Goal: Task Accomplishment & Management: Use online tool/utility

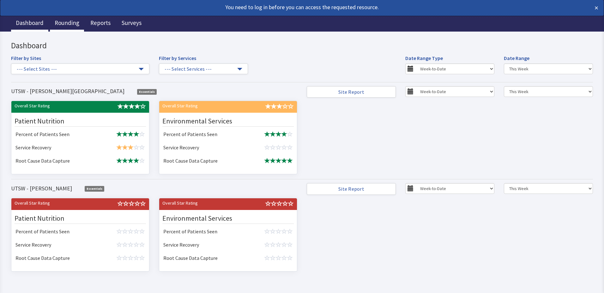
click at [60, 24] on link "Rounding" at bounding box center [67, 24] width 34 height 16
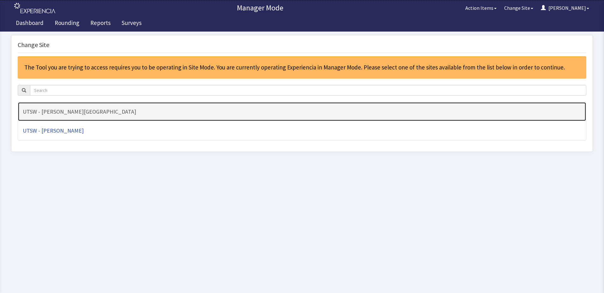
click at [71, 110] on h4 "UTSW - [PERSON_NAME][GEOGRAPHIC_DATA]" at bounding box center [302, 112] width 559 height 6
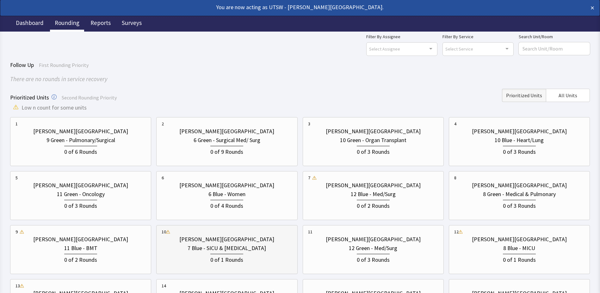
scroll to position [32, 0]
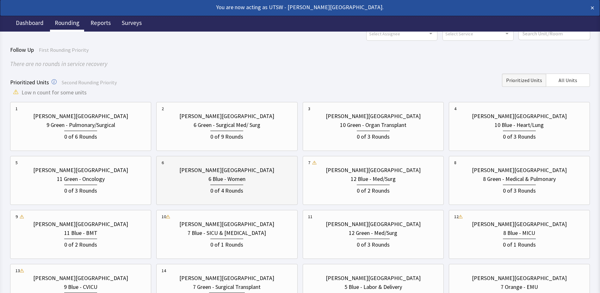
click at [202, 194] on div "0 of 4 Rounds" at bounding box center [227, 190] width 130 height 12
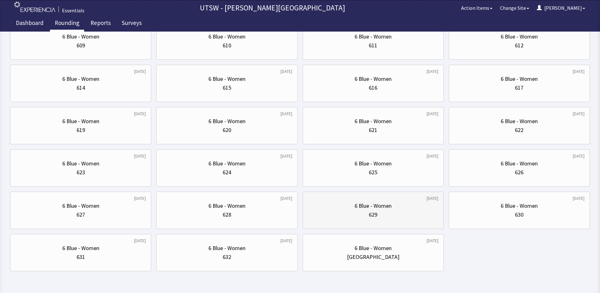
scroll to position [158, 0]
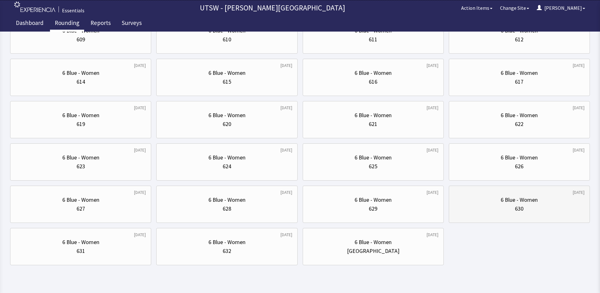
click at [557, 209] on div "630" at bounding box center [519, 209] width 130 height 9
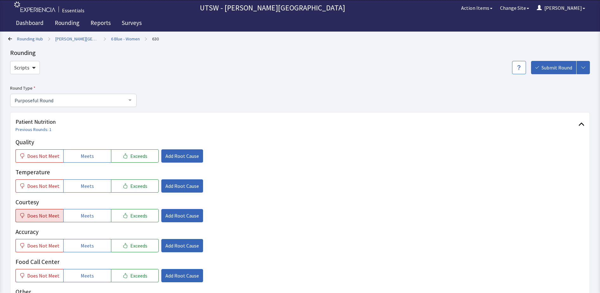
click at [40, 220] on button "Does Not Meet" at bounding box center [39, 215] width 48 height 13
click at [71, 157] on button "Meets" at bounding box center [87, 156] width 48 height 13
click at [81, 185] on span "Meets" at bounding box center [87, 186] width 13 height 8
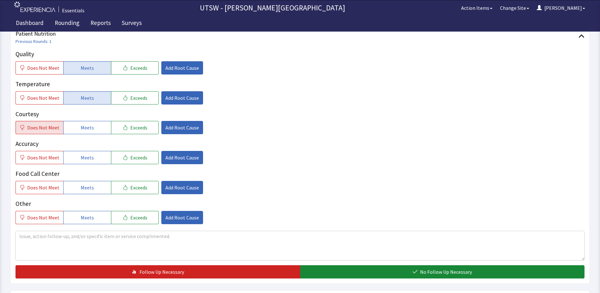
scroll to position [95, 0]
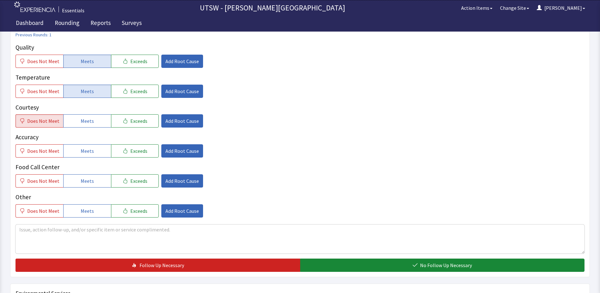
drag, startPoint x: 92, startPoint y: 150, endPoint x: 98, endPoint y: 161, distance: 11.6
click at [92, 150] on button "Meets" at bounding box center [87, 150] width 48 height 13
click at [96, 183] on button "Meets" at bounding box center [87, 181] width 48 height 13
click at [83, 209] on span "Meets" at bounding box center [87, 211] width 13 height 8
click at [63, 235] on textarea at bounding box center [299, 239] width 569 height 29
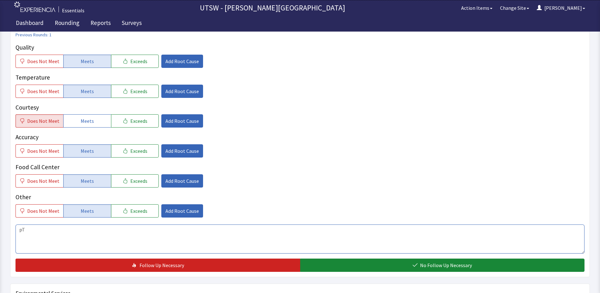
type textarea "p"
type textarea "{"
click at [70, 228] on textarea "Pt stated that the server was not professional today or yesterday. The food is …" at bounding box center [299, 239] width 569 height 29
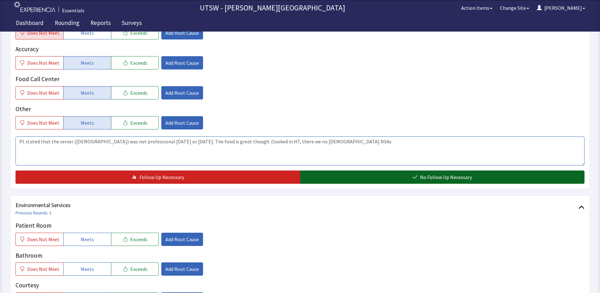
scroll to position [190, 0]
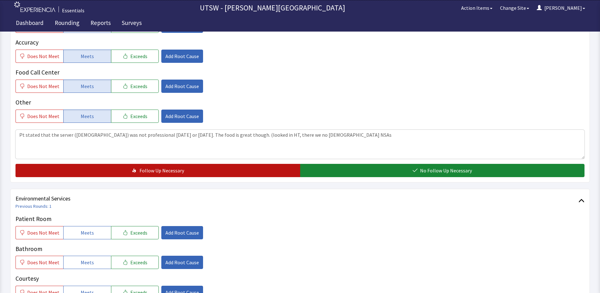
click at [210, 170] on button "Follow Up Necessary" at bounding box center [157, 170] width 285 height 13
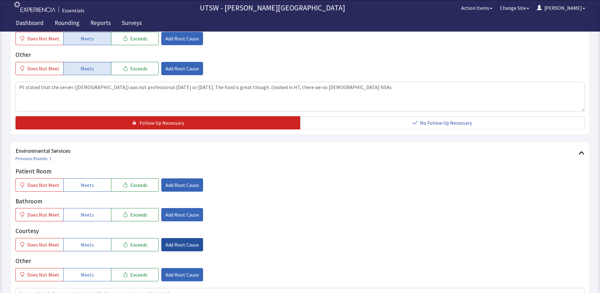
scroll to position [316, 0]
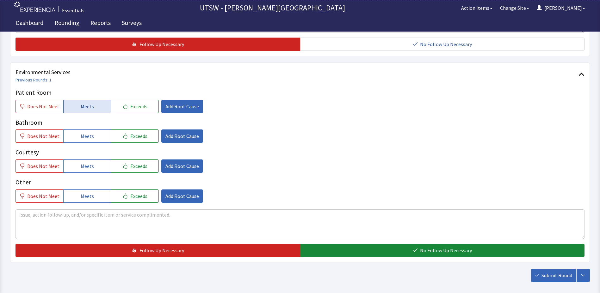
click at [69, 107] on button "Meets" at bounding box center [87, 106] width 48 height 13
click at [72, 145] on div "Patient Room Does Not Meet Meets Exceeds Add Root Cause Bathroom Does Not Meet …" at bounding box center [299, 145] width 569 height 115
click at [67, 128] on div "Bathroom Does Not Meet Meets Exceeds Add Root Cause" at bounding box center [299, 130] width 569 height 25
click at [79, 132] on button "Meets" at bounding box center [87, 136] width 48 height 13
click at [85, 170] on button "Meets" at bounding box center [87, 166] width 48 height 13
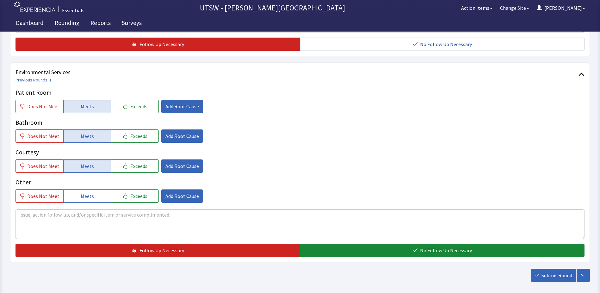
click at [88, 196] on span "Meets" at bounding box center [87, 197] width 13 height 8
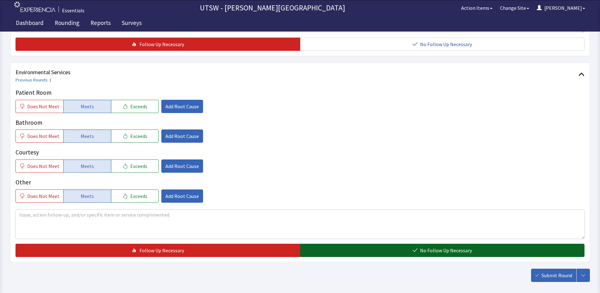
click at [382, 251] on button "No Follow Up Necessary" at bounding box center [442, 250] width 285 height 13
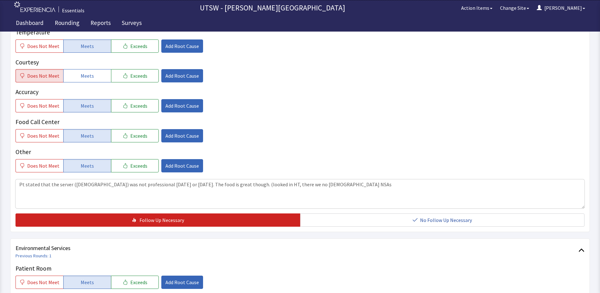
scroll to position [158, 0]
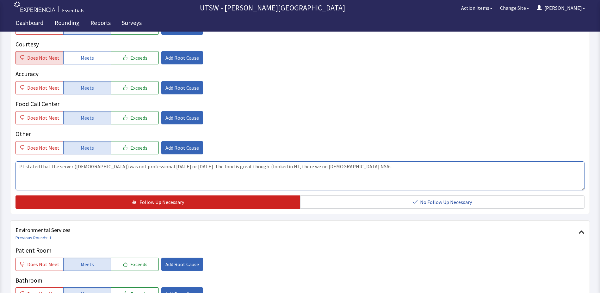
click at [322, 168] on textarea "Pt stated that the server (male) was not professional today or yesterday. The f…" at bounding box center [299, 176] width 569 height 29
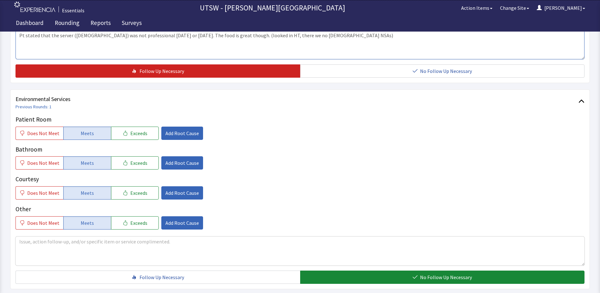
scroll to position [347, 0]
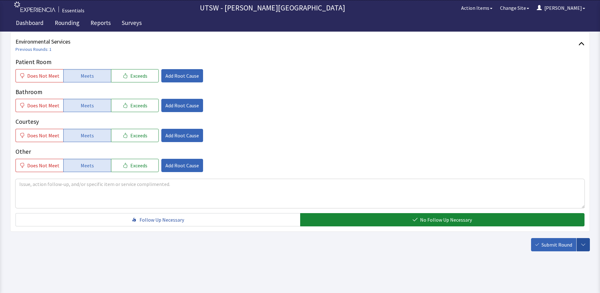
type textarea "Pt stated that the server (male) was not professional today or yesterday. The f…"
click at [585, 244] on icon "button" at bounding box center [582, 244] width 5 height 5
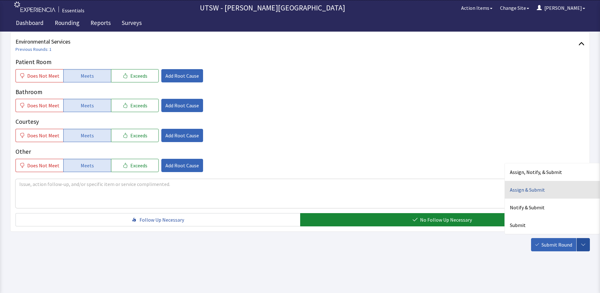
click at [532, 190] on div "Assign & Submit" at bounding box center [552, 190] width 95 height 18
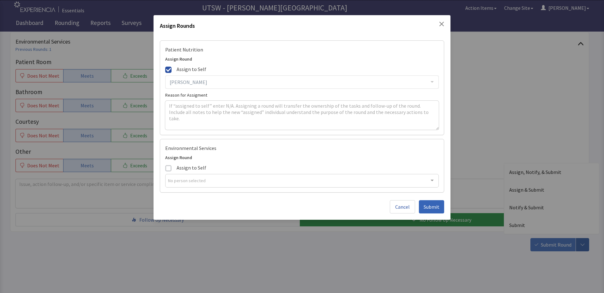
click at [173, 69] on label "Assign to Self" at bounding box center [190, 69] width 51 height 6
click at [165, 65] on input "Assign to Self" at bounding box center [165, 65] width 0 height 0
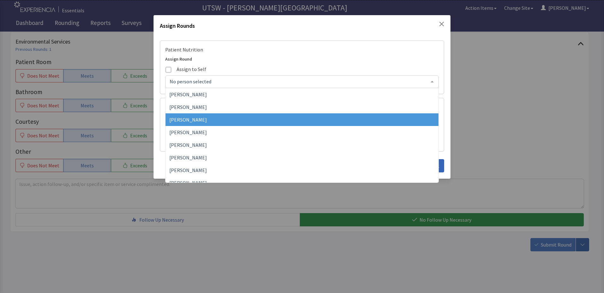
click at [197, 122] on span "Angela Caldwell" at bounding box center [188, 120] width 38 height 6
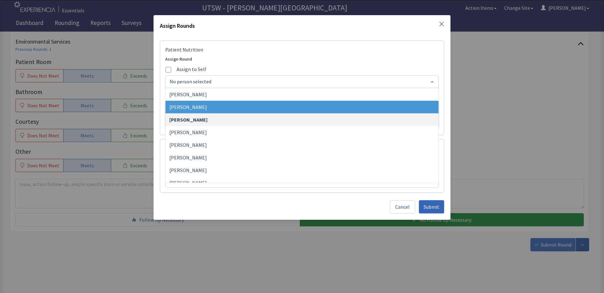
click at [371, 85] on div at bounding box center [302, 82] width 274 height 13
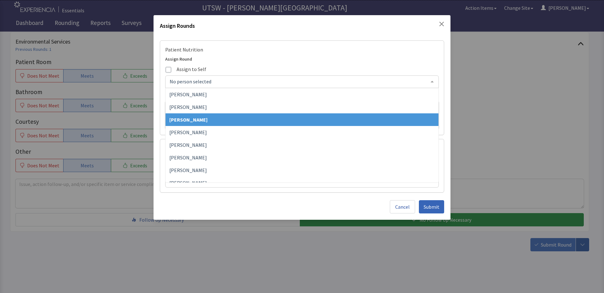
click at [239, 123] on span "Angela Caldwell" at bounding box center [302, 119] width 273 height 13
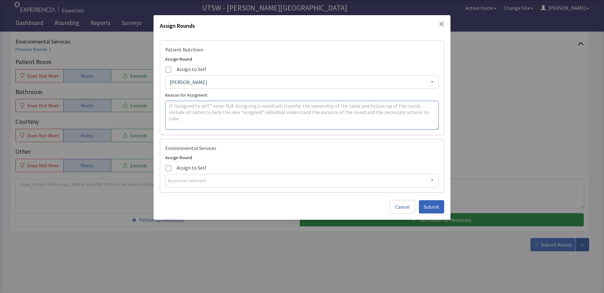
click at [354, 110] on textarea at bounding box center [302, 115] width 274 height 29
click at [328, 91] on div "Patient Nutrition Assign Round Assign to Self Angela Caldwell Aaron Weaver Ally…" at bounding box center [302, 87] width 285 height 95
click at [438, 205] on span "Submit" at bounding box center [432, 207] width 16 height 8
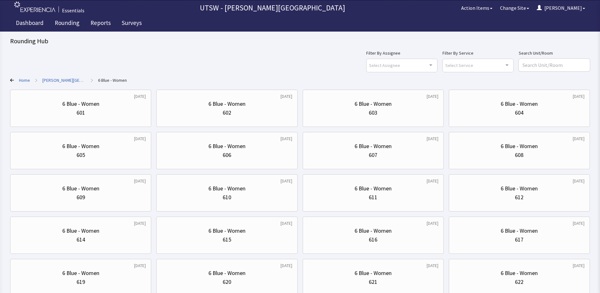
click at [424, 38] on div "Rounding Hub" at bounding box center [299, 41] width 579 height 9
click at [303, 219] on div "6 days ago 6 Blue - Women 615" at bounding box center [373, 235] width 141 height 37
click at [212, 224] on div "6 Blue - Women 615" at bounding box center [227, 235] width 130 height 30
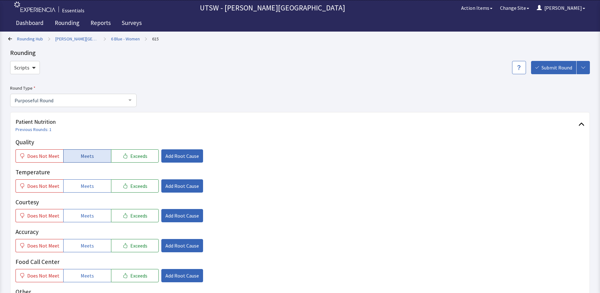
click at [90, 161] on button "Meets" at bounding box center [87, 156] width 48 height 13
click at [99, 181] on button "Meets" at bounding box center [87, 186] width 48 height 13
click at [97, 222] on button "Meets" at bounding box center [87, 215] width 48 height 13
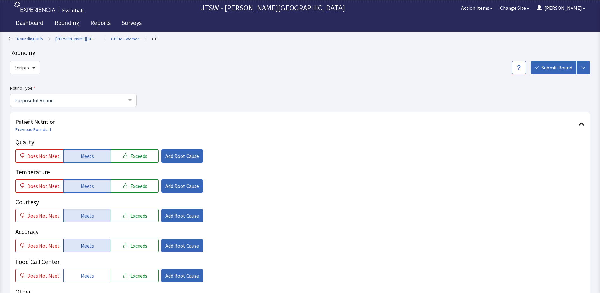
click at [103, 245] on button "Meets" at bounding box center [87, 245] width 48 height 13
click at [101, 280] on button "Meets" at bounding box center [87, 275] width 48 height 13
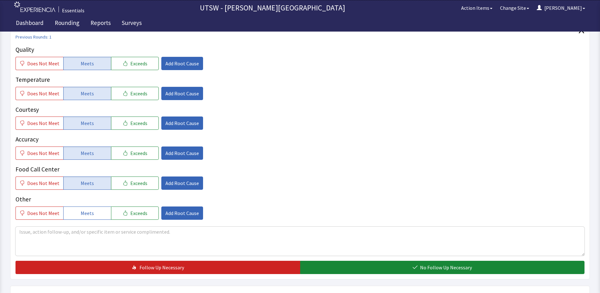
scroll to position [95, 0]
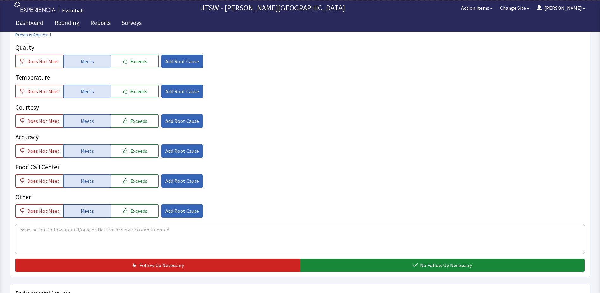
click at [86, 214] on span "Meets" at bounding box center [87, 211] width 13 height 8
click at [91, 231] on textarea at bounding box center [299, 239] width 569 height 29
type textarea "the food is the best"
click at [520, 279] on div "Patient Nutrition Previous Rounds: 1 Quality Does Not Meet Meets Exceeds Add Ro…" at bounding box center [299, 250] width 579 height 467
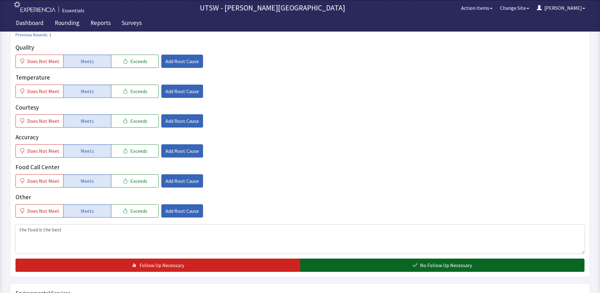
click at [515, 270] on button "No Follow Up Necessary" at bounding box center [442, 265] width 285 height 13
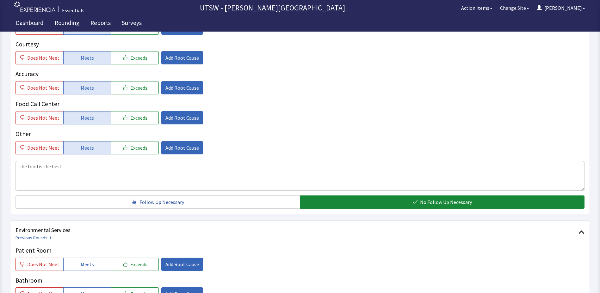
scroll to position [285, 0]
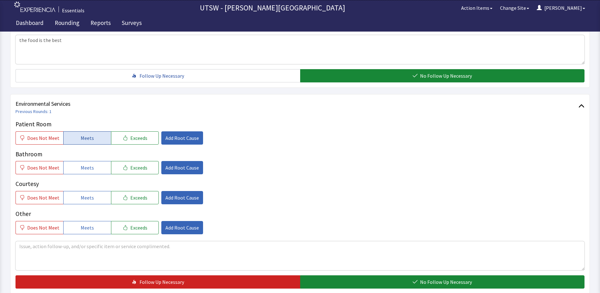
click at [76, 140] on button "Meets" at bounding box center [87, 138] width 48 height 13
click at [82, 171] on span "Meets" at bounding box center [87, 168] width 13 height 8
click at [84, 194] on span "Meets" at bounding box center [87, 198] width 13 height 8
click at [81, 221] on button "Meets" at bounding box center [87, 227] width 48 height 13
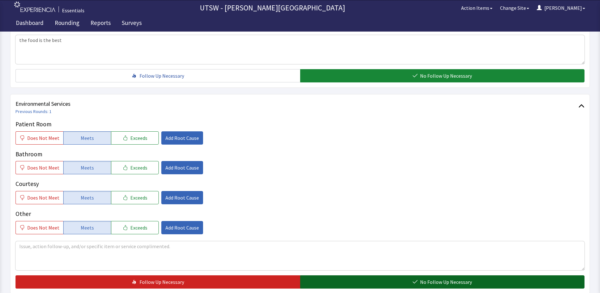
click at [332, 277] on button "No Follow Up Necessary" at bounding box center [442, 282] width 285 height 13
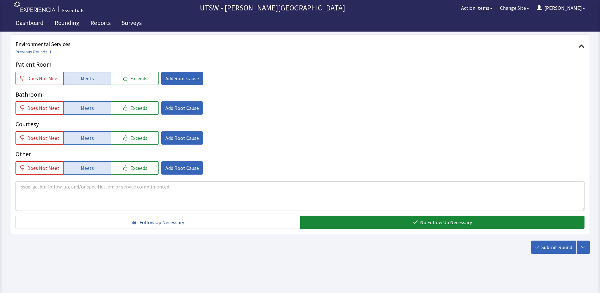
scroll to position [347, 0]
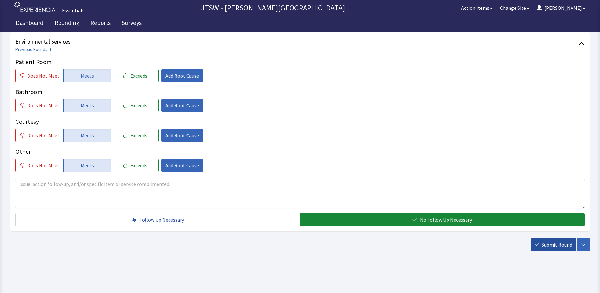
click at [549, 240] on button "Submit Round" at bounding box center [553, 244] width 45 height 13
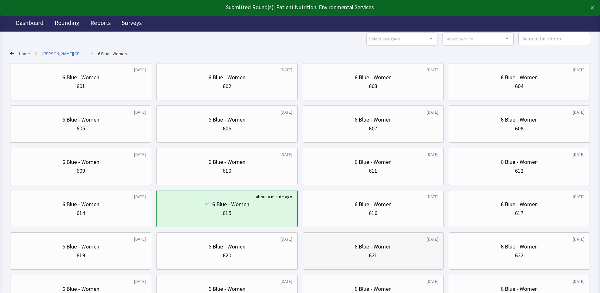
scroll to position [63, 0]
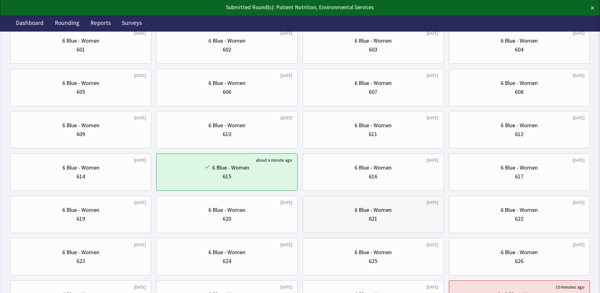
click at [383, 224] on div "6 Blue - Women 621" at bounding box center [373, 214] width 130 height 30
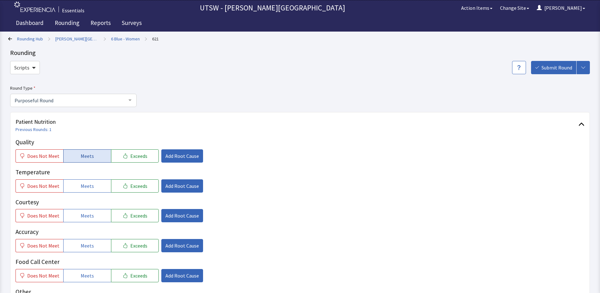
click at [84, 162] on button "Meets" at bounding box center [87, 156] width 48 height 13
click at [85, 201] on p "Courtesy" at bounding box center [299, 202] width 569 height 9
drag, startPoint x: 86, startPoint y: 191, endPoint x: 87, endPoint y: 196, distance: 5.2
click at [86, 190] on button "Meets" at bounding box center [87, 186] width 48 height 13
click at [89, 213] on span "Meets" at bounding box center [87, 216] width 13 height 8
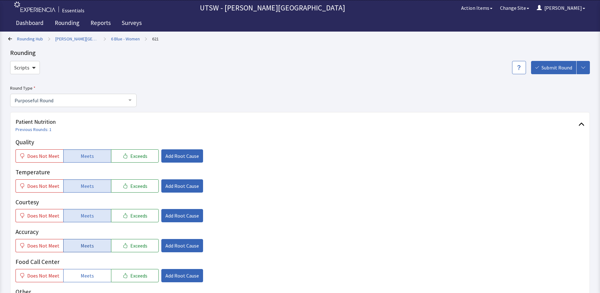
click at [93, 251] on button "Meets" at bounding box center [87, 245] width 48 height 13
click at [93, 270] on button "Meets" at bounding box center [87, 275] width 48 height 13
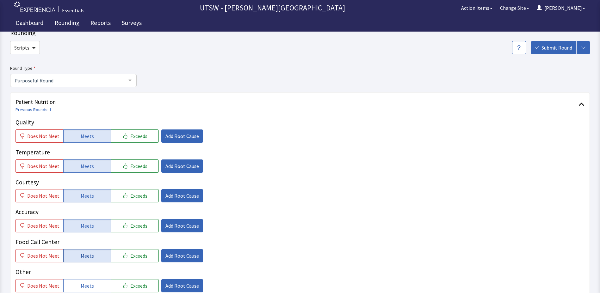
scroll to position [95, 0]
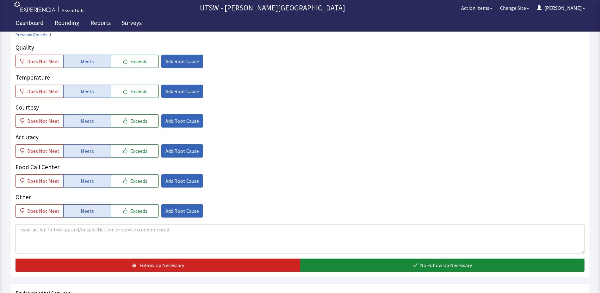
click at [80, 216] on button "Meets" at bounding box center [87, 211] width 48 height 13
click at [83, 235] on textarea at bounding box center [299, 239] width 569 height 29
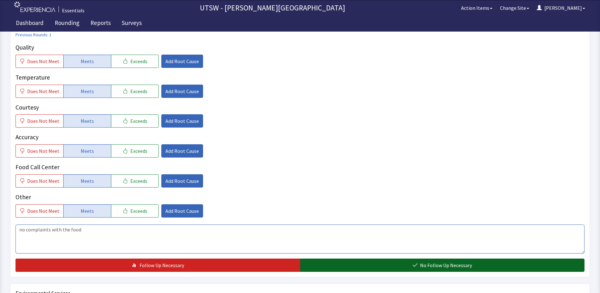
type textarea "no complaints with the food"
click at [372, 264] on button "No Follow Up Necessary" at bounding box center [442, 265] width 285 height 13
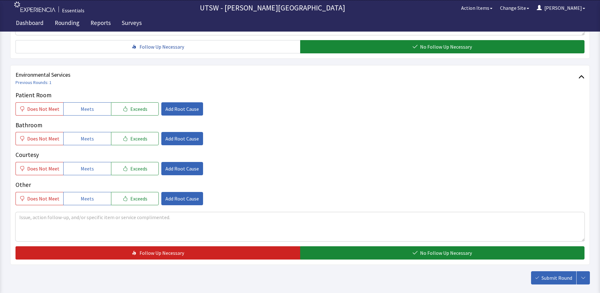
scroll to position [316, 0]
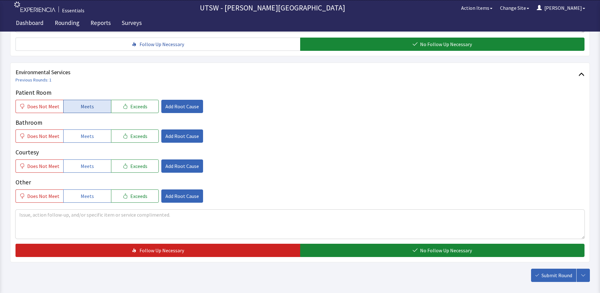
click at [104, 107] on button "Meets" at bounding box center [87, 106] width 48 height 13
drag, startPoint x: 105, startPoint y: 133, endPoint x: 105, endPoint y: 136, distance: 3.2
click at [105, 134] on button "Meets" at bounding box center [87, 136] width 48 height 13
click at [104, 165] on button "Meets" at bounding box center [87, 166] width 48 height 13
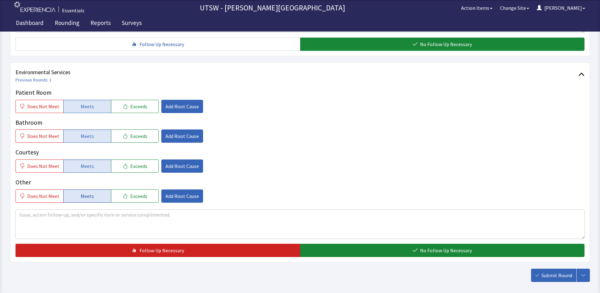
click at [100, 198] on button "Meets" at bounding box center [87, 196] width 48 height 13
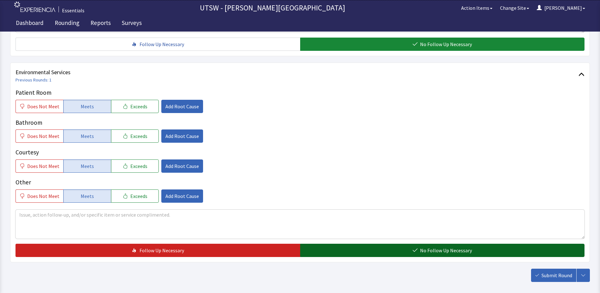
click at [389, 250] on button "No Follow Up Necessary" at bounding box center [442, 250] width 285 height 13
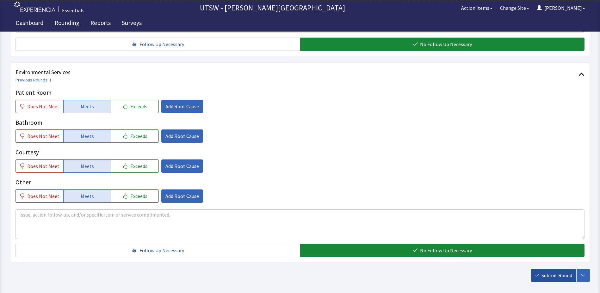
click at [536, 277] on icon "button" at bounding box center [537, 276] width 4 height 4
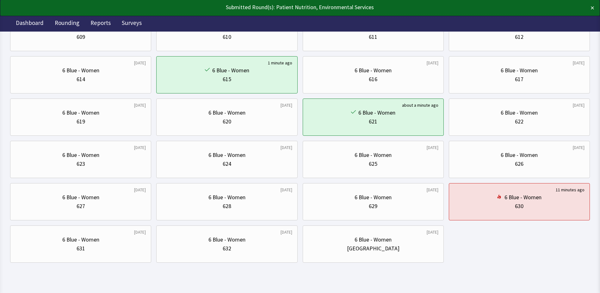
scroll to position [172, 0]
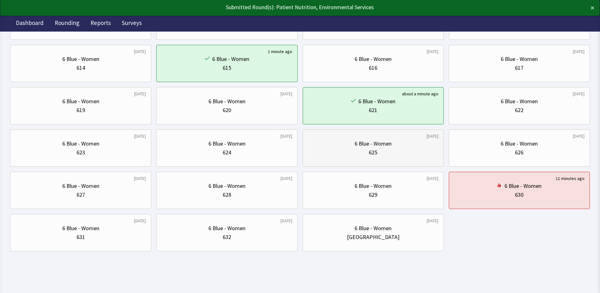
click at [449, 165] on div "[DATE] 6 Blue - Women 625" at bounding box center [519, 148] width 141 height 37
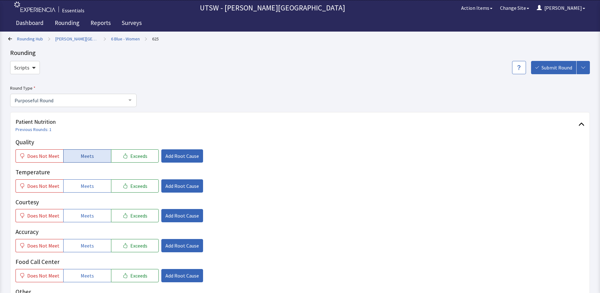
click at [69, 157] on button "Meets" at bounding box center [87, 156] width 48 height 13
click at [87, 186] on span "Meets" at bounding box center [87, 186] width 13 height 8
drag, startPoint x: 96, startPoint y: 220, endPoint x: 97, endPoint y: 217, distance: 3.2
click at [97, 221] on button "Meets" at bounding box center [87, 215] width 48 height 13
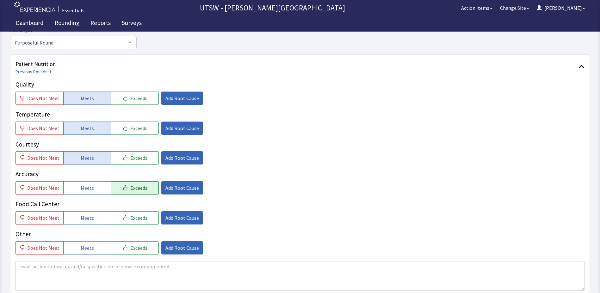
scroll to position [63, 0]
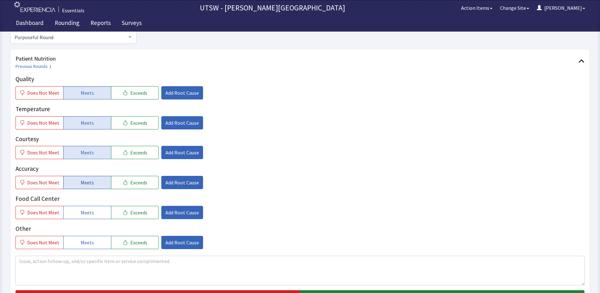
click at [91, 187] on span "Meets" at bounding box center [87, 183] width 13 height 8
click at [95, 210] on button "Meets" at bounding box center [87, 212] width 48 height 13
click at [95, 242] on button "Meets" at bounding box center [87, 242] width 48 height 13
click at [98, 262] on textarea at bounding box center [299, 270] width 569 height 29
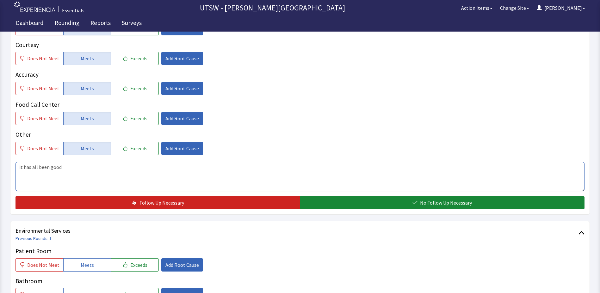
scroll to position [158, 0]
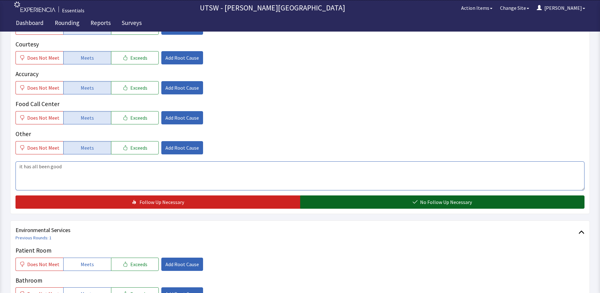
type textarea "it has all been good"
click at [375, 207] on button "No Follow Up Necessary" at bounding box center [442, 202] width 285 height 13
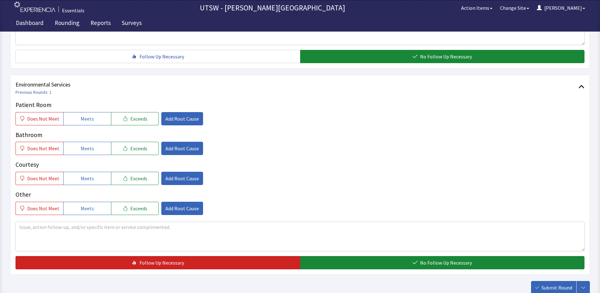
scroll to position [316, 0]
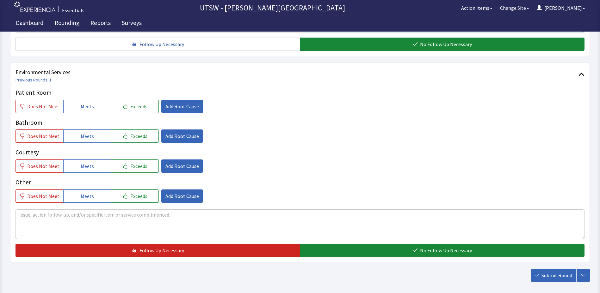
click at [88, 114] on div "Patient Room Does Not Meet Meets Exceeds Add Root Cause Bathroom Does Not Meet …" at bounding box center [299, 145] width 569 height 115
click at [84, 110] on span "Meets" at bounding box center [87, 107] width 13 height 8
click at [85, 143] on button "Meets" at bounding box center [87, 136] width 48 height 13
click at [92, 165] on button "Meets" at bounding box center [87, 166] width 48 height 13
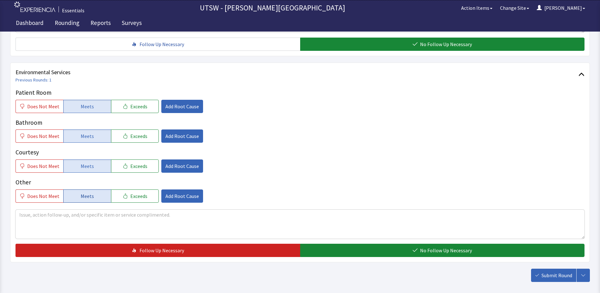
click at [96, 195] on button "Meets" at bounding box center [87, 196] width 48 height 13
click at [376, 259] on div "Environmental Services Previous Rounds: 1 Patient Room Does Not Meet Meets Exce…" at bounding box center [299, 163] width 579 height 200
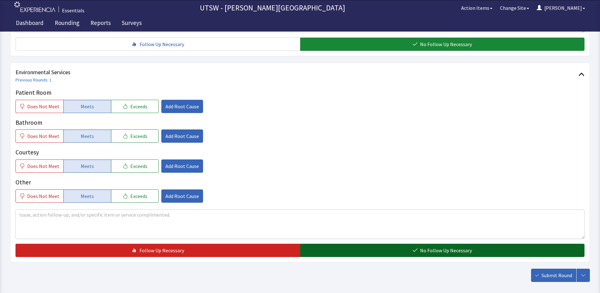
click at [383, 250] on button "No Follow Up Necessary" at bounding box center [442, 250] width 285 height 13
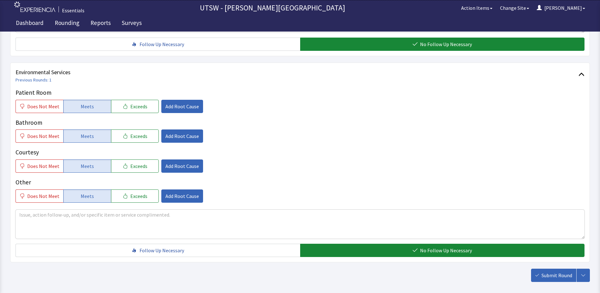
click at [543, 273] on span "Submit Round" at bounding box center [556, 276] width 31 height 8
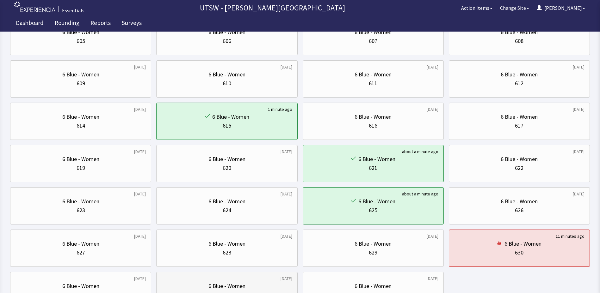
scroll to position [172, 0]
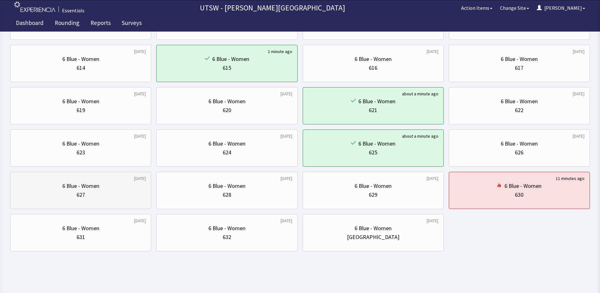
click at [51, 203] on div "6 Blue - Women 627" at bounding box center [80, 190] width 130 height 30
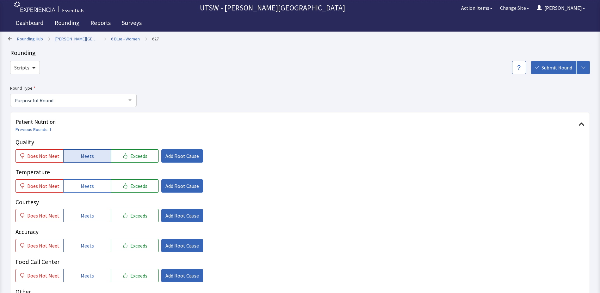
click at [91, 158] on button "Meets" at bounding box center [87, 156] width 48 height 13
drag, startPoint x: 84, startPoint y: 183, endPoint x: 86, endPoint y: 193, distance: 9.7
click at [84, 183] on span "Meets" at bounding box center [87, 186] width 13 height 8
click at [94, 209] on div "Courtesy Does Not Meet Meets Exceeds Add Root Cause" at bounding box center [299, 210] width 569 height 25
click at [94, 210] on button "Meets" at bounding box center [87, 215] width 48 height 13
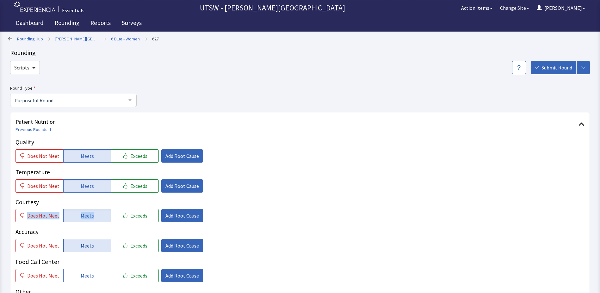
click at [89, 248] on span "Meets" at bounding box center [87, 246] width 13 height 8
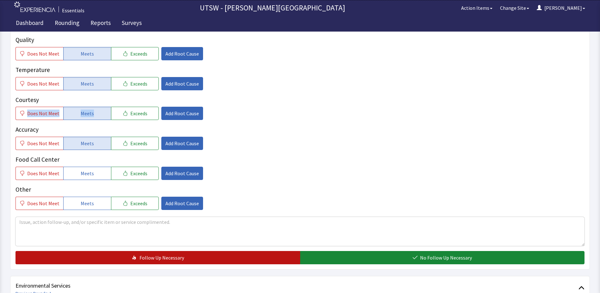
scroll to position [126, 0]
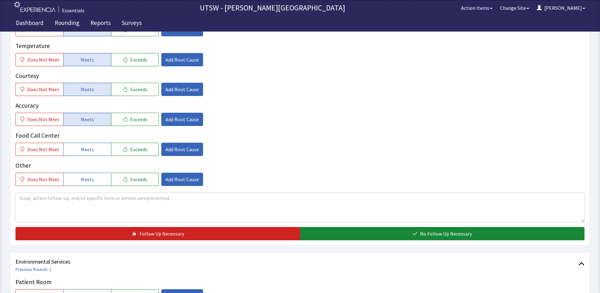
drag, startPoint x: 95, startPoint y: 136, endPoint x: 97, endPoint y: 142, distance: 6.1
click at [97, 140] on p "Food Call Center" at bounding box center [299, 135] width 569 height 9
click at [97, 147] on button "Meets" at bounding box center [87, 149] width 48 height 13
click at [74, 182] on button "Meets" at bounding box center [87, 179] width 48 height 13
drag, startPoint x: 75, startPoint y: 205, endPoint x: 83, endPoint y: 210, distance: 9.8
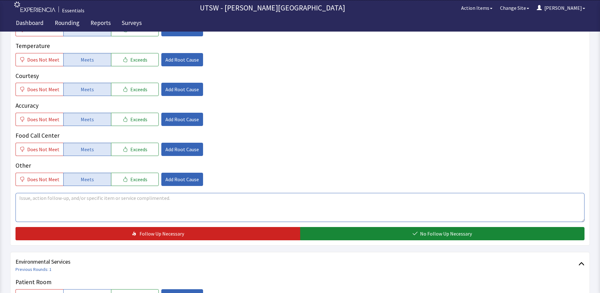
click at [83, 210] on textarea at bounding box center [299, 207] width 569 height 29
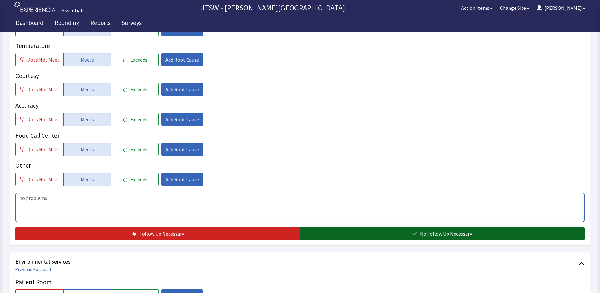
type textarea "no problems"
click at [340, 231] on button "No Follow Up Necessary" at bounding box center [442, 233] width 285 height 13
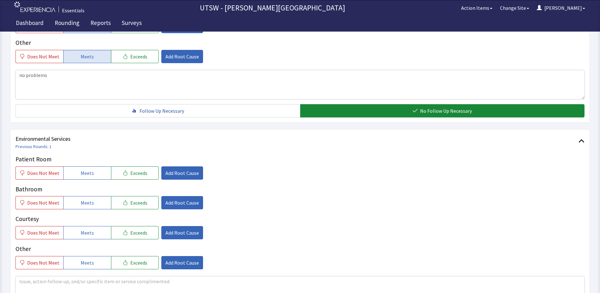
scroll to position [253, 0]
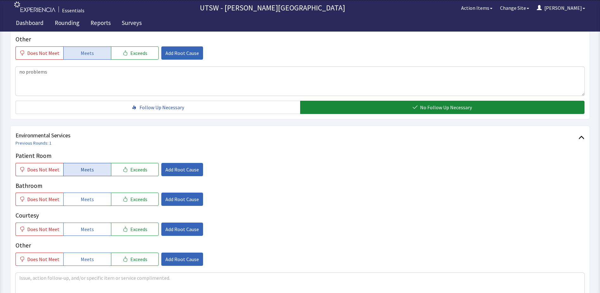
click at [89, 168] on span "Meets" at bounding box center [87, 170] width 13 height 8
click at [88, 194] on button "Meets" at bounding box center [87, 199] width 48 height 13
click at [87, 230] on span "Meets" at bounding box center [87, 230] width 13 height 8
drag, startPoint x: 87, startPoint y: 260, endPoint x: 91, endPoint y: 261, distance: 3.9
click at [87, 260] on span "Meets" at bounding box center [87, 260] width 13 height 8
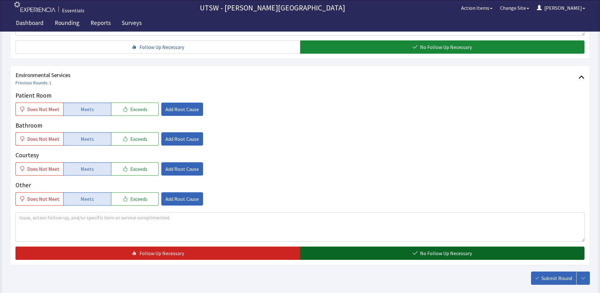
scroll to position [316, 0]
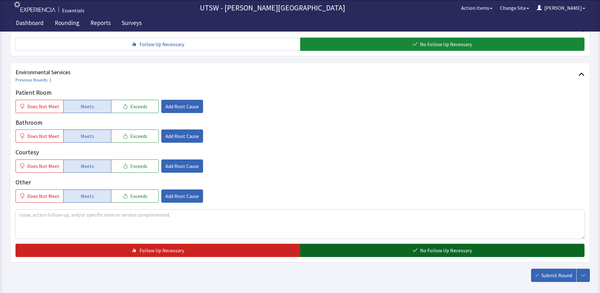
click at [422, 254] on span "No Follow Up Necessary" at bounding box center [446, 251] width 52 height 8
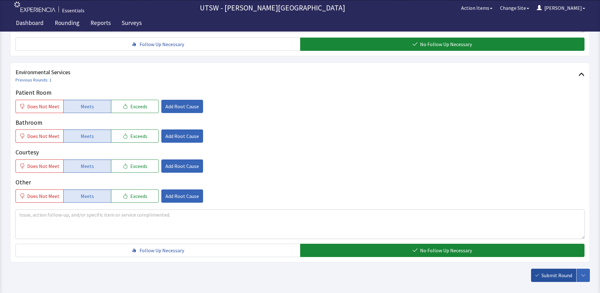
click at [538, 277] on icon "button" at bounding box center [537, 276] width 4 height 4
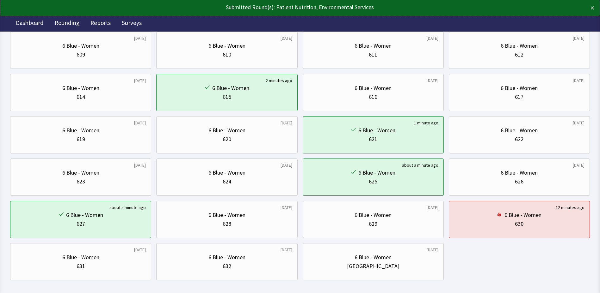
scroll to position [158, 0]
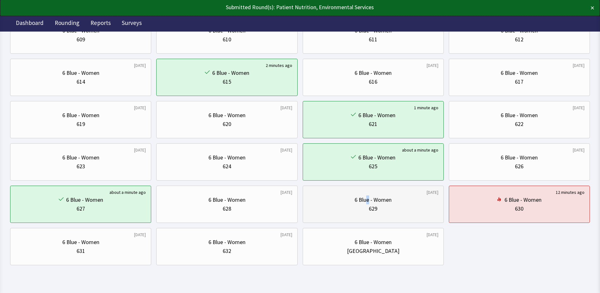
click at [369, 192] on div "6 Blue - Women 629" at bounding box center [373, 204] width 130 height 30
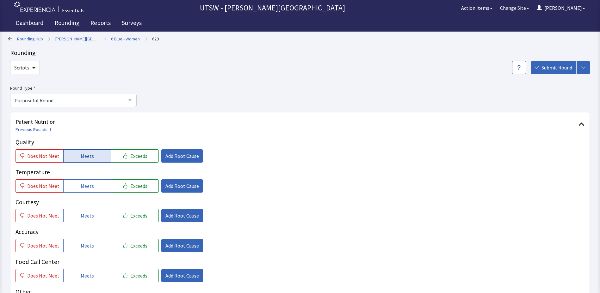
click at [65, 158] on button "Meets" at bounding box center [87, 156] width 48 height 13
click at [75, 185] on button "Meets" at bounding box center [87, 186] width 48 height 13
click at [90, 218] on span "Meets" at bounding box center [87, 216] width 13 height 8
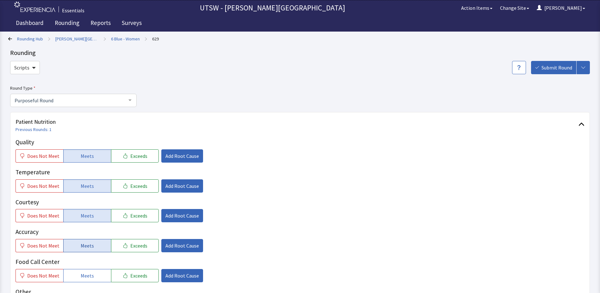
click at [99, 249] on button "Meets" at bounding box center [87, 245] width 48 height 13
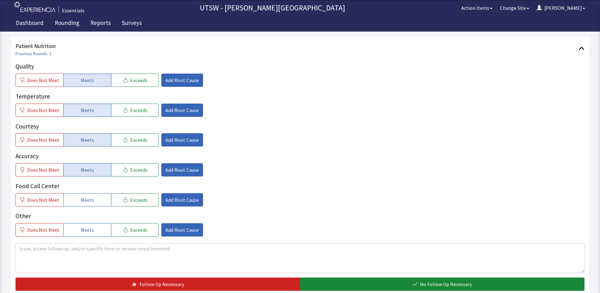
click at [88, 220] on div "Quality Does Not Meet Meets Exceeds Add Root Cause Temperature Does Not Meet Me…" at bounding box center [299, 149] width 569 height 175
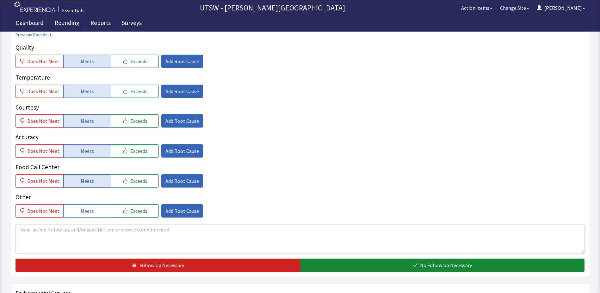
click at [90, 181] on span "Meets" at bounding box center [87, 181] width 13 height 8
click at [87, 214] on span "Meets" at bounding box center [87, 211] width 13 height 8
click at [90, 225] on textarea at bounding box center [299, 239] width 569 height 29
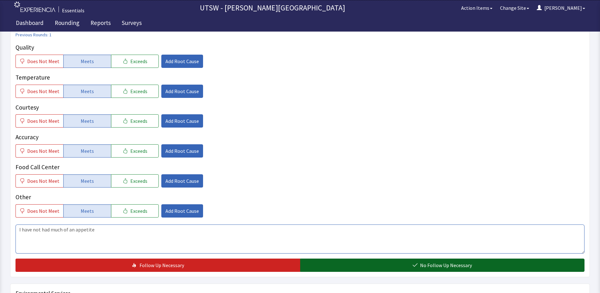
type textarea "I have not had much of an appetite"
click at [437, 264] on span "No Follow Up Necessary" at bounding box center [446, 266] width 52 height 8
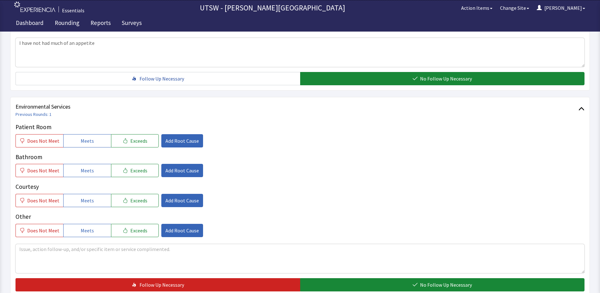
scroll to position [285, 0]
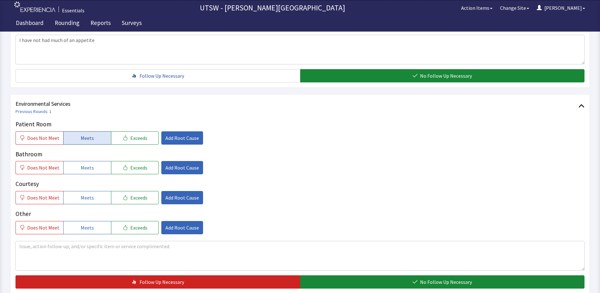
click at [67, 136] on button "Meets" at bounding box center [87, 138] width 48 height 13
click at [87, 171] on span "Meets" at bounding box center [87, 168] width 13 height 8
click at [90, 197] on span "Meets" at bounding box center [87, 198] width 13 height 8
click at [89, 229] on span "Meets" at bounding box center [87, 228] width 13 height 8
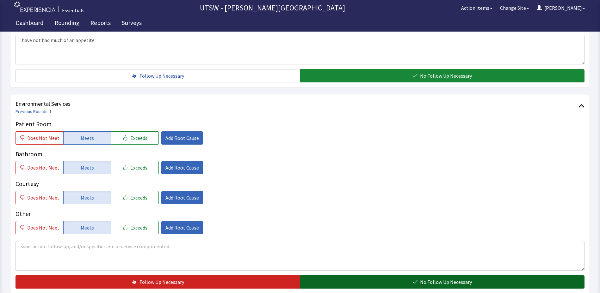
click at [410, 286] on button "No Follow Up Necessary" at bounding box center [442, 282] width 285 height 13
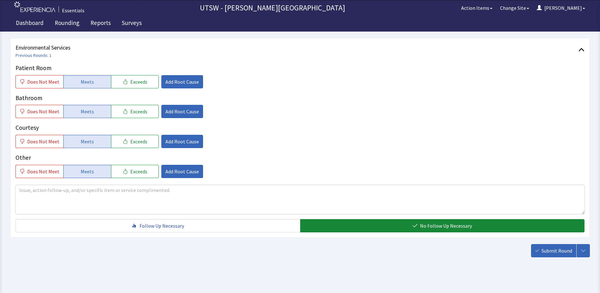
scroll to position [347, 0]
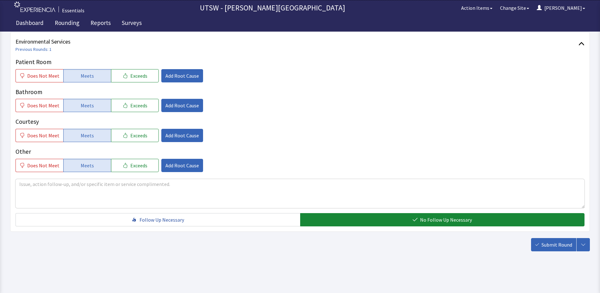
click at [540, 239] on button "Submit Round" at bounding box center [553, 244] width 45 height 13
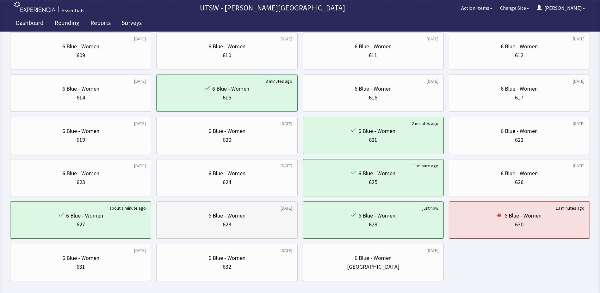
scroll to position [158, 0]
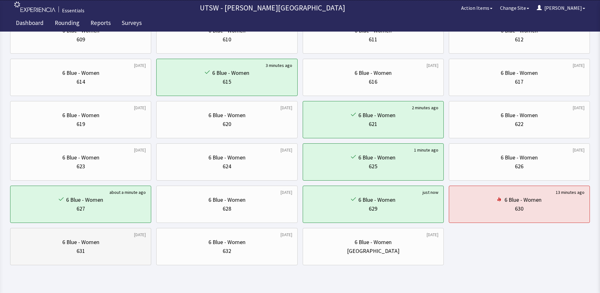
drag, startPoint x: 51, startPoint y: 247, endPoint x: 57, endPoint y: 247, distance: 5.7
click at [52, 247] on div "631" at bounding box center [80, 251] width 130 height 9
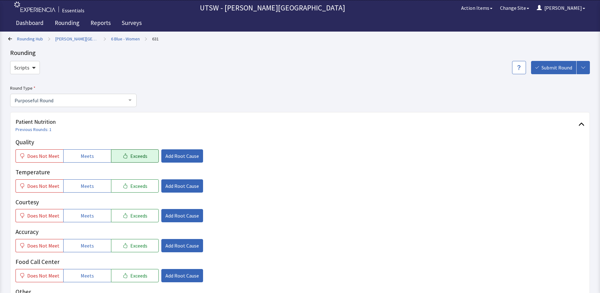
click at [129, 162] on button "Exceeds" at bounding box center [135, 156] width 48 height 13
click at [96, 186] on button "Meets" at bounding box center [87, 186] width 48 height 13
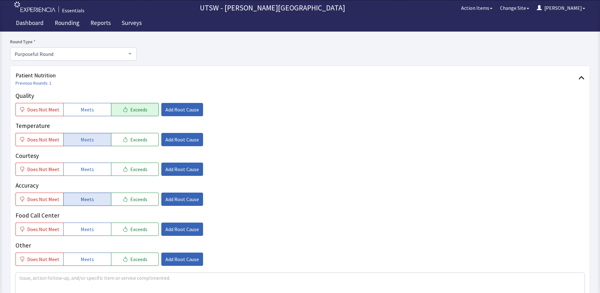
scroll to position [63, 0]
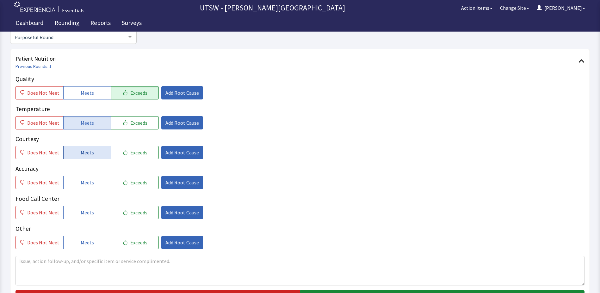
click at [102, 159] on button "Meets" at bounding box center [87, 152] width 48 height 13
click at [95, 179] on button "Meets" at bounding box center [87, 182] width 48 height 13
click at [86, 211] on span "Meets" at bounding box center [87, 213] width 13 height 8
click at [88, 246] on span "Meets" at bounding box center [87, 243] width 13 height 8
click at [85, 261] on textarea at bounding box center [299, 270] width 569 height 29
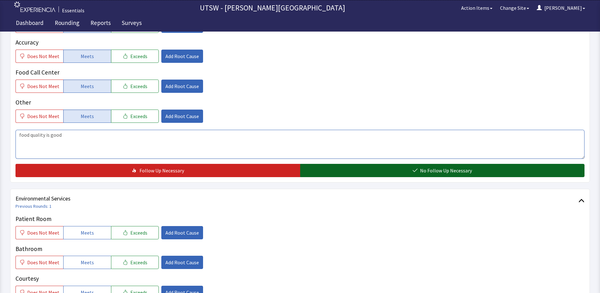
type textarea "food quality is good"
click at [393, 169] on button "No Follow Up Necessary" at bounding box center [442, 170] width 285 height 13
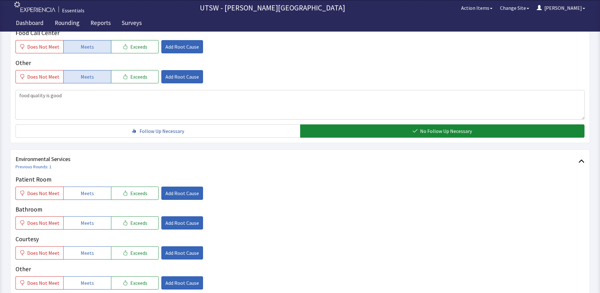
scroll to position [316, 0]
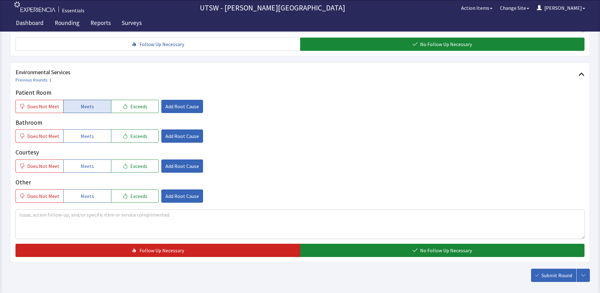
click at [87, 112] on button "Meets" at bounding box center [87, 106] width 48 height 13
click at [84, 130] on div "Bathroom Does Not Meet Meets Exceeds Add Root Cause" at bounding box center [299, 130] width 569 height 25
drag, startPoint x: 89, startPoint y: 168, endPoint x: 89, endPoint y: 155, distance: 13.3
click at [89, 169] on span "Meets" at bounding box center [87, 166] width 13 height 8
click at [91, 138] on button "Meets" at bounding box center [87, 136] width 48 height 13
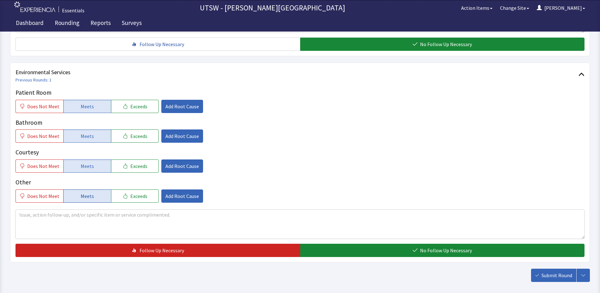
drag, startPoint x: 95, startPoint y: 193, endPoint x: 106, endPoint y: 200, distance: 14.1
click at [95, 193] on button "Meets" at bounding box center [87, 196] width 48 height 13
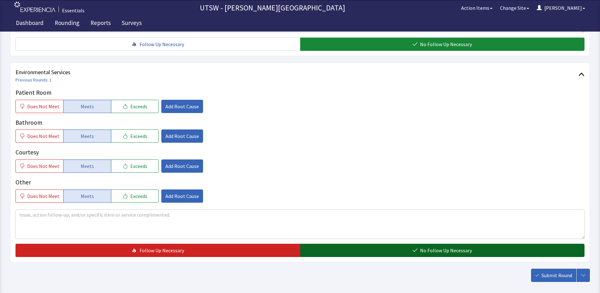
click at [373, 252] on button "No Follow Up Necessary" at bounding box center [442, 250] width 285 height 13
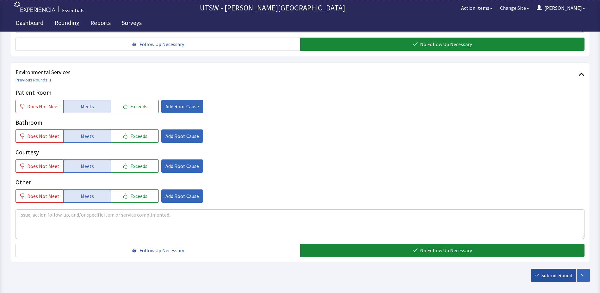
click at [562, 273] on span "Submit Round" at bounding box center [556, 276] width 31 height 8
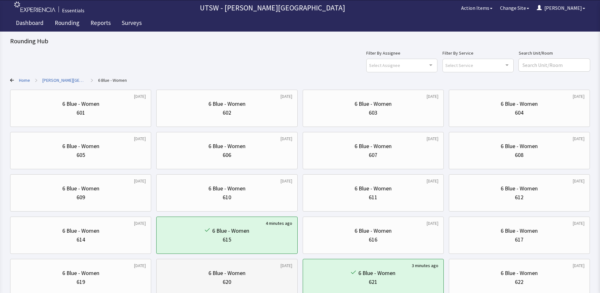
click at [250, 280] on div "620" at bounding box center [227, 282] width 130 height 9
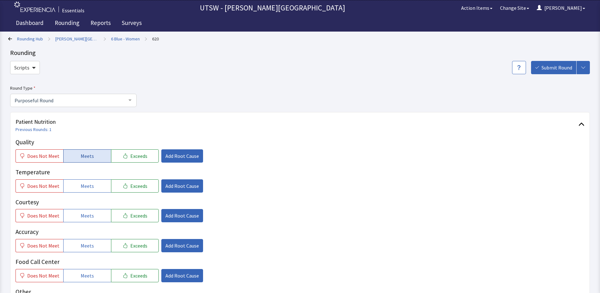
click at [99, 156] on button "Meets" at bounding box center [87, 156] width 48 height 13
click at [89, 182] on span "Meets" at bounding box center [87, 186] width 13 height 8
click at [138, 220] on button "Exceeds" at bounding box center [135, 215] width 48 height 13
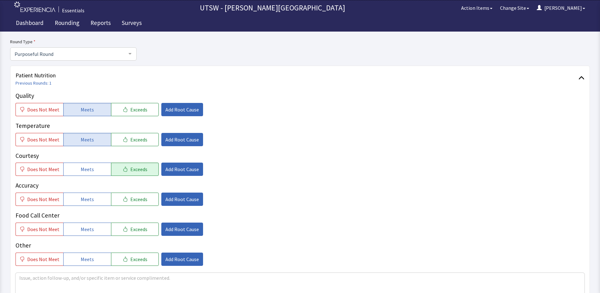
scroll to position [63, 0]
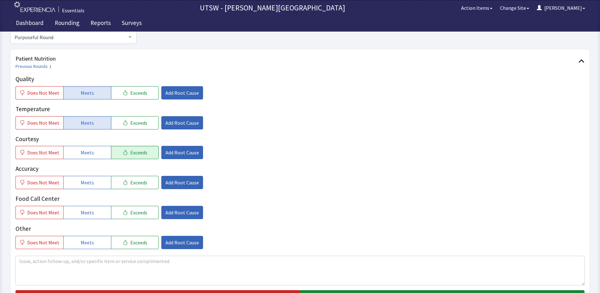
click at [89, 190] on div "Quality Does Not Meet Meets Exceeds Add Root Cause Temperature Does Not Meet Me…" at bounding box center [299, 162] width 569 height 175
click at [89, 179] on button "Meets" at bounding box center [87, 182] width 48 height 13
click at [69, 207] on button "Meets" at bounding box center [87, 212] width 48 height 13
click at [85, 237] on div "Other Does Not Meet Meets Exceeds Add Root Cause" at bounding box center [299, 236] width 569 height 25
drag, startPoint x: 85, startPoint y: 237, endPoint x: 91, endPoint y: 270, distance: 33.5
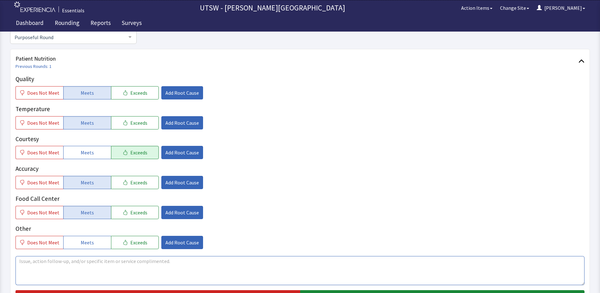
click at [91, 270] on textarea at bounding box center [299, 270] width 569 height 29
click at [89, 244] on span "Meets" at bounding box center [87, 243] width 13 height 8
click at [85, 257] on textarea at bounding box center [299, 270] width 569 height 29
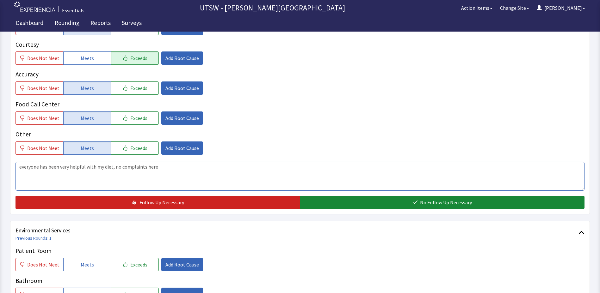
scroll to position [158, 0]
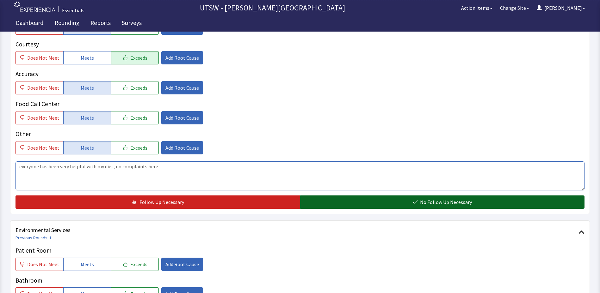
type textarea "everyone has been very helpful with my diet, no complaints here"
click at [361, 197] on button "No Follow Up Necessary" at bounding box center [442, 202] width 285 height 13
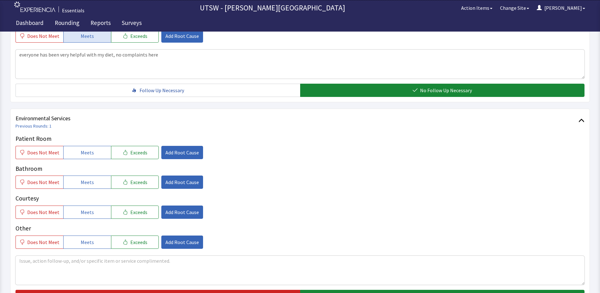
scroll to position [316, 0]
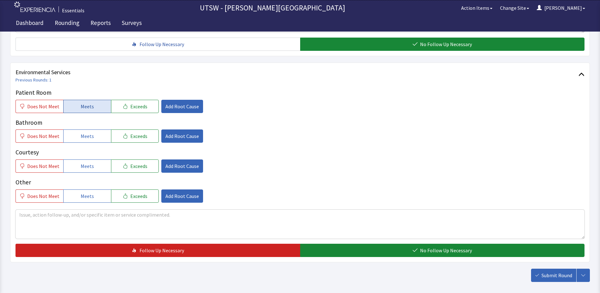
click at [66, 111] on button "Meets" at bounding box center [87, 106] width 48 height 13
click at [83, 134] on span "Meets" at bounding box center [87, 136] width 13 height 8
click at [87, 168] on span "Meets" at bounding box center [87, 166] width 13 height 8
drag, startPoint x: 91, startPoint y: 197, endPoint x: 310, endPoint y: 175, distance: 219.6
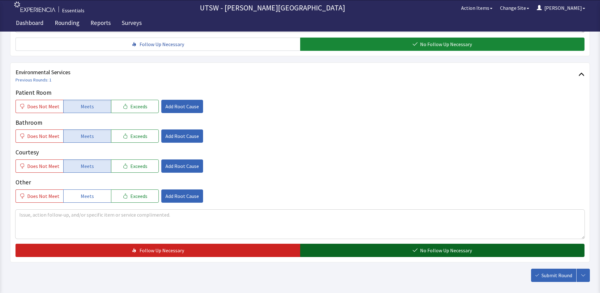
click at [405, 253] on button "No Follow Up Necessary" at bounding box center [442, 250] width 285 height 13
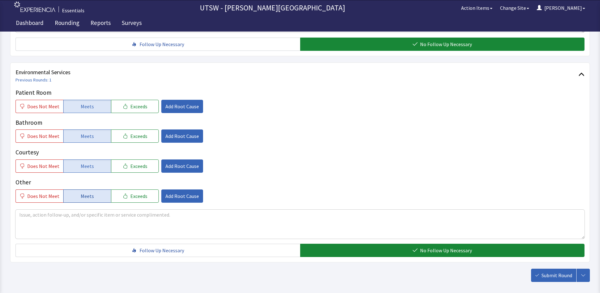
click at [90, 196] on span "Meets" at bounding box center [87, 197] width 13 height 8
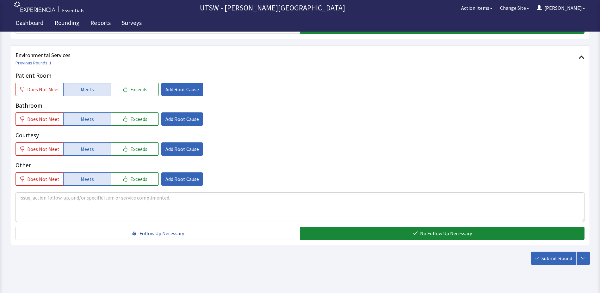
scroll to position [347, 0]
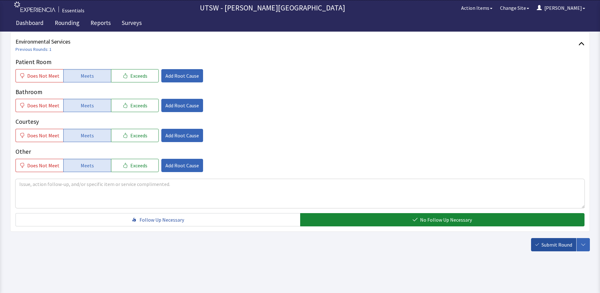
click at [552, 248] on span "Submit Round" at bounding box center [556, 245] width 31 height 8
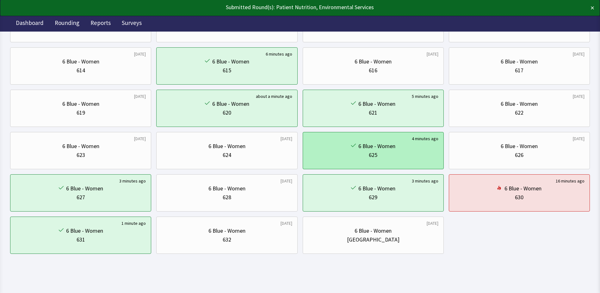
scroll to position [172, 0]
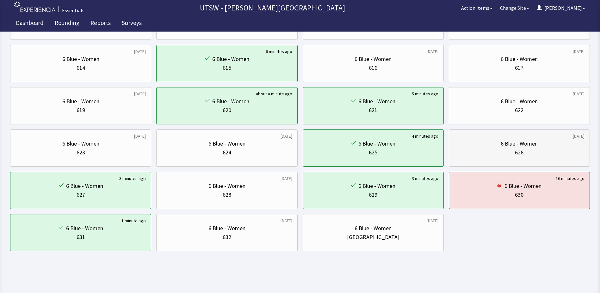
click at [501, 155] on div "626" at bounding box center [519, 152] width 130 height 9
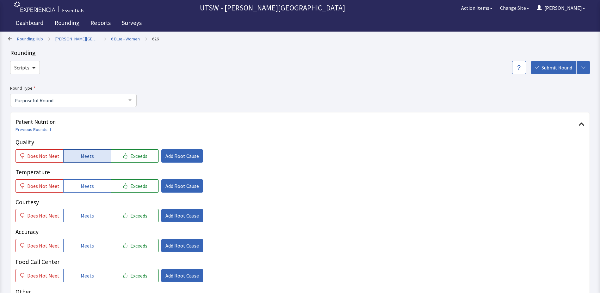
drag, startPoint x: 76, startPoint y: 158, endPoint x: 78, endPoint y: 166, distance: 8.1
click at [76, 158] on button "Meets" at bounding box center [87, 156] width 48 height 13
click at [91, 184] on button "Meets" at bounding box center [87, 186] width 48 height 13
click at [93, 220] on button "Meets" at bounding box center [87, 215] width 48 height 13
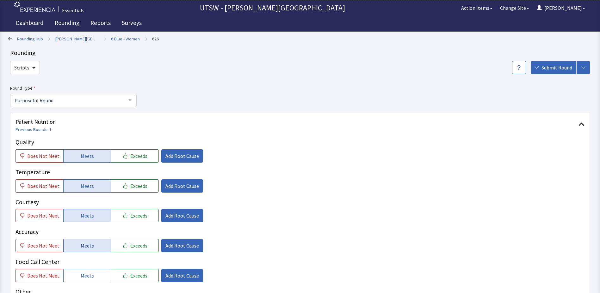
click at [94, 245] on button "Meets" at bounding box center [87, 245] width 48 height 13
drag, startPoint x: 86, startPoint y: 274, endPoint x: 90, endPoint y: 273, distance: 4.0
click at [89, 273] on span "Meets" at bounding box center [87, 276] width 13 height 8
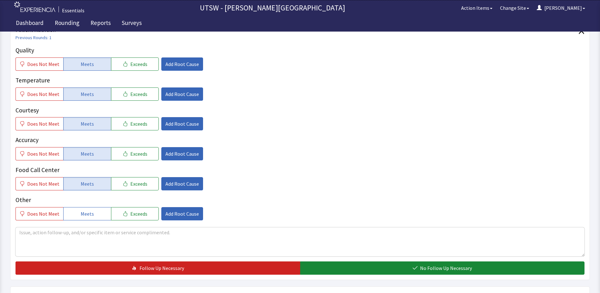
scroll to position [95, 0]
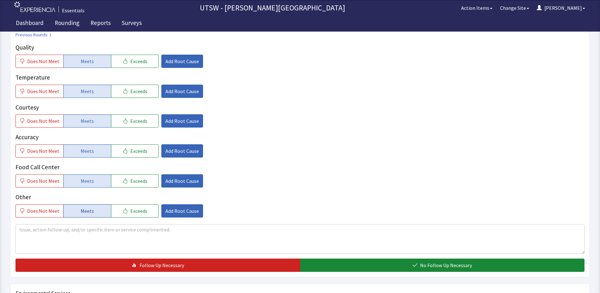
click at [98, 213] on button "Meets" at bounding box center [87, 211] width 48 height 13
click at [64, 238] on textarea at bounding box center [299, 239] width 569 height 29
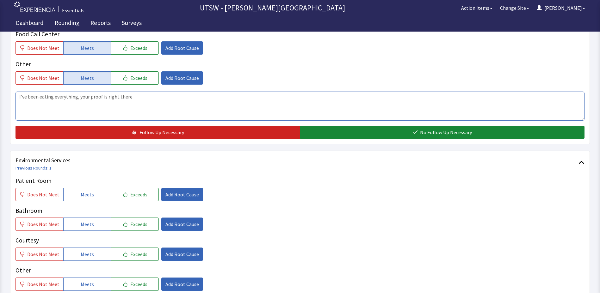
scroll to position [316, 0]
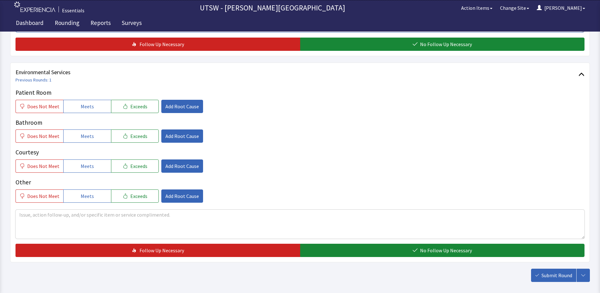
type textarea "I've been eating everything, your proof is right there"
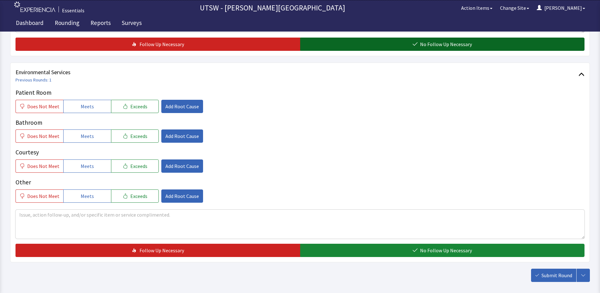
click at [470, 49] on button "No Follow Up Necessary" at bounding box center [442, 44] width 285 height 13
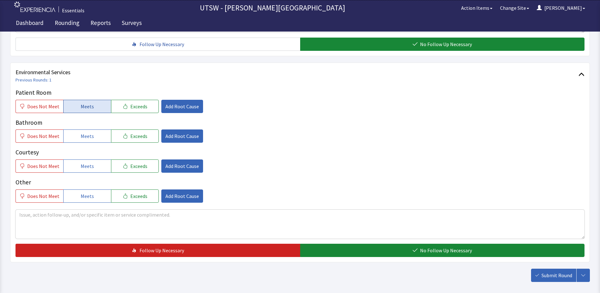
click at [103, 104] on button "Meets" at bounding box center [87, 106] width 48 height 13
click at [92, 130] on div "Bathroom Does Not Meet Meets Exceeds Add Root Cause" at bounding box center [299, 130] width 569 height 25
drag, startPoint x: 94, startPoint y: 137, endPoint x: 101, endPoint y: 151, distance: 16.3
click at [95, 139] on button "Meets" at bounding box center [87, 136] width 48 height 13
click at [104, 158] on div "Courtesy Does Not Meet Meets Exceeds Add Root Cause" at bounding box center [299, 160] width 569 height 25
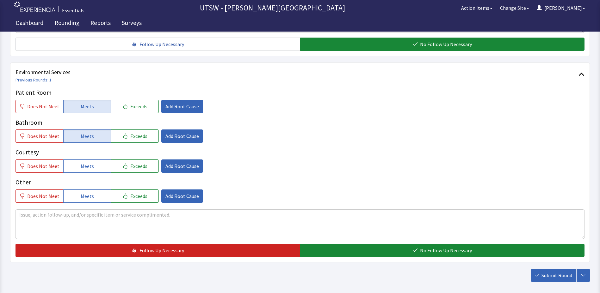
click at [101, 174] on div "Patient Room Does Not Meet Meets Exceeds Add Root Cause Bathroom Does Not Meet …" at bounding box center [299, 145] width 569 height 115
click at [92, 167] on button "Meets" at bounding box center [87, 166] width 48 height 13
click at [92, 196] on button "Meets" at bounding box center [87, 196] width 48 height 13
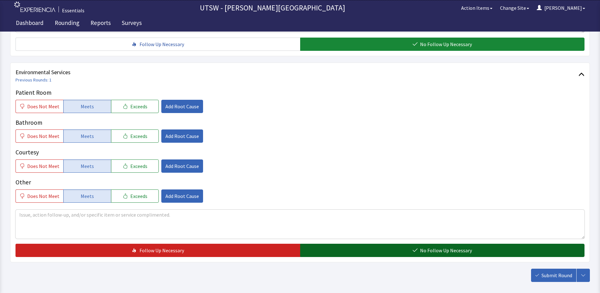
click at [360, 249] on button "No Follow Up Necessary" at bounding box center [442, 250] width 285 height 13
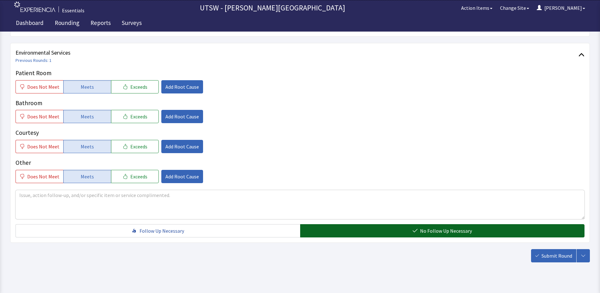
scroll to position [347, 0]
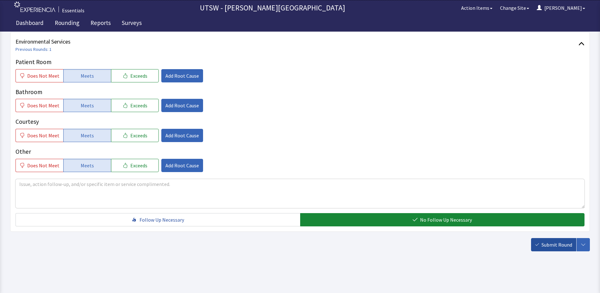
click at [540, 248] on button "Submit Round" at bounding box center [553, 244] width 45 height 13
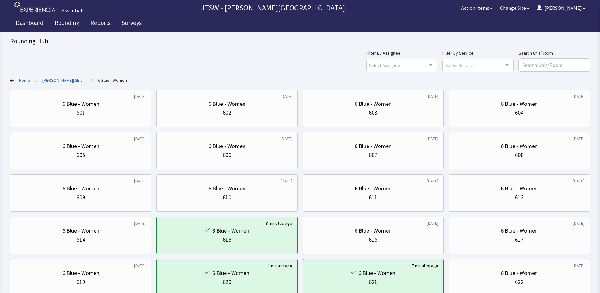
click at [206, 79] on div "Home > [PERSON_NAME][GEOGRAPHIC_DATA] > 6 Blue - Women" at bounding box center [299, 80] width 579 height 6
click at [55, 81] on link "[PERSON_NAME][GEOGRAPHIC_DATA]" at bounding box center [63, 80] width 43 height 6
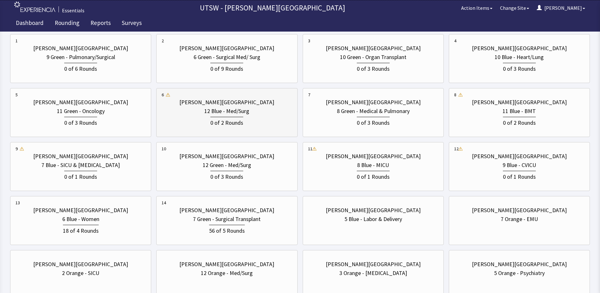
scroll to position [126, 0]
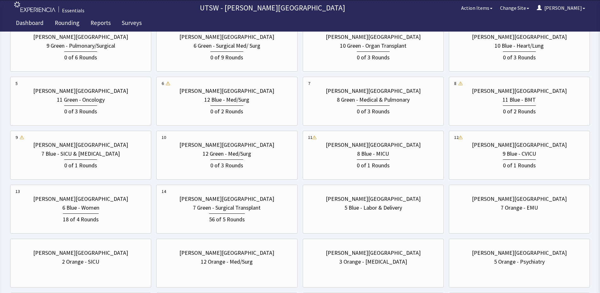
click at [207, 51] on div "0 of 9 Rounds" at bounding box center [227, 56] width 130 height 12
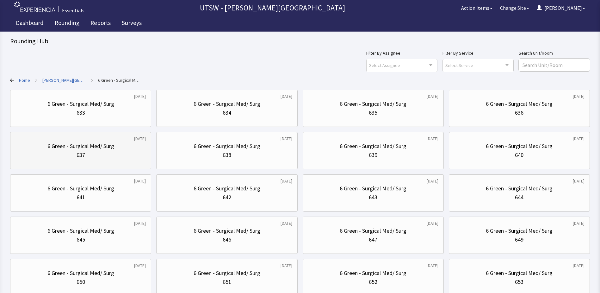
click at [138, 151] on div "637" at bounding box center [80, 155] width 130 height 9
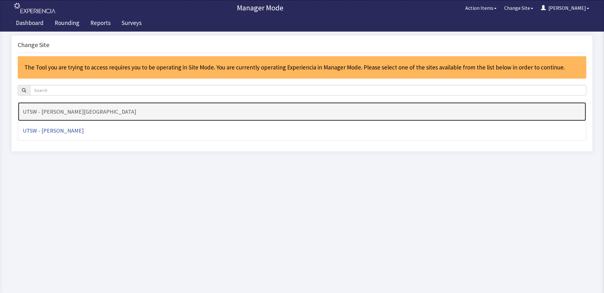
click link "UTSW - [PERSON_NAME][GEOGRAPHIC_DATA]"
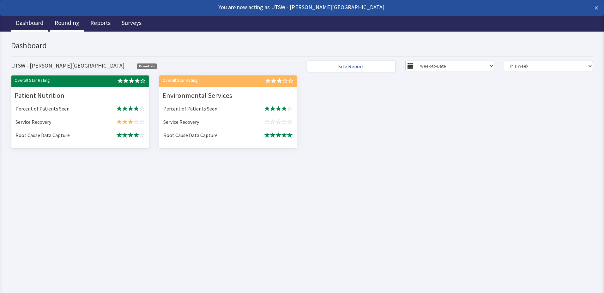
click at [66, 25] on link "Rounding" at bounding box center [67, 24] width 34 height 16
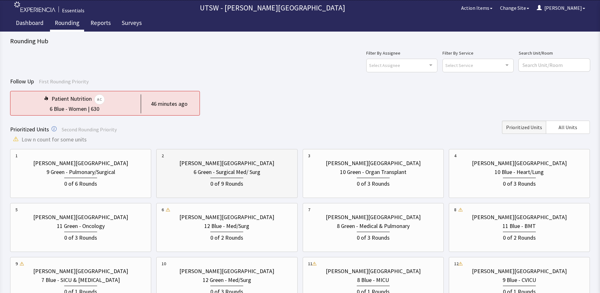
click at [200, 174] on div "6 Green - Surgical Med/ Surg" at bounding box center [226, 172] width 67 height 9
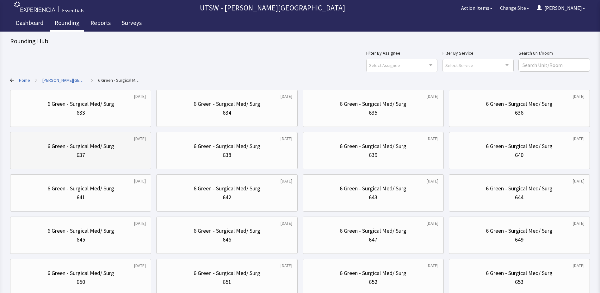
click at [102, 154] on div "637" at bounding box center [80, 155] width 130 height 9
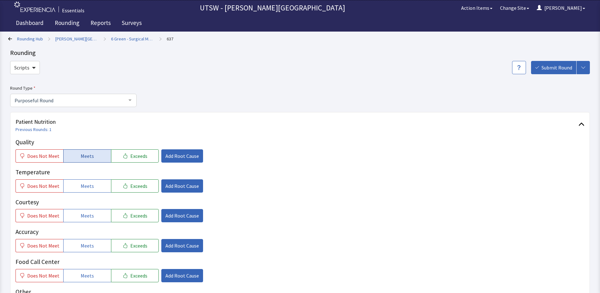
click at [102, 151] on button "Meets" at bounding box center [87, 156] width 48 height 13
click at [87, 184] on span "Meets" at bounding box center [87, 186] width 13 height 8
click at [93, 212] on button "Meets" at bounding box center [87, 215] width 48 height 13
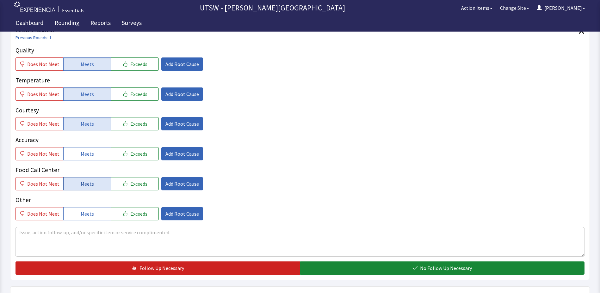
scroll to position [95, 0]
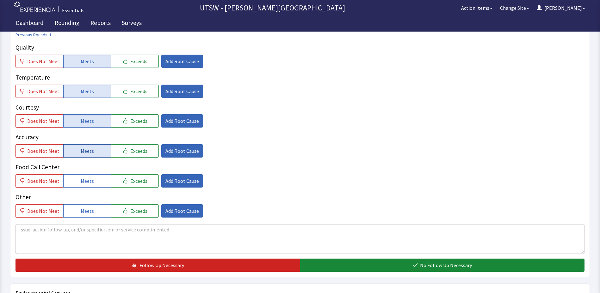
click at [83, 155] on span "Meets" at bounding box center [87, 151] width 13 height 8
click at [82, 178] on span "Meets" at bounding box center [87, 181] width 13 height 8
click at [85, 205] on button "Meets" at bounding box center [87, 211] width 48 height 13
click at [92, 230] on textarea at bounding box center [299, 239] width 569 height 29
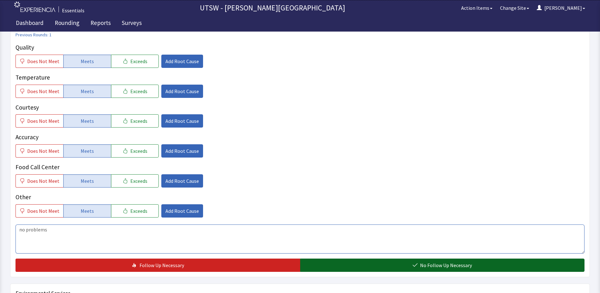
type textarea "no problems"
click at [335, 264] on button "No Follow Up Necessary" at bounding box center [442, 265] width 285 height 13
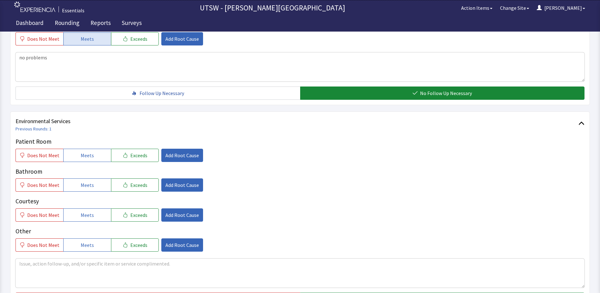
scroll to position [285, 0]
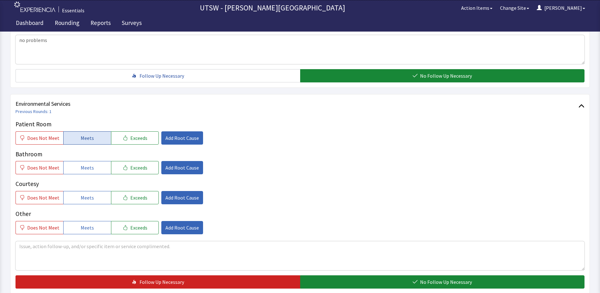
click at [93, 135] on button "Meets" at bounding box center [87, 138] width 48 height 13
click at [100, 170] on button "Meets" at bounding box center [87, 167] width 48 height 13
click at [102, 195] on button "Meets" at bounding box center [87, 197] width 48 height 13
click at [100, 228] on button "Meets" at bounding box center [87, 227] width 48 height 13
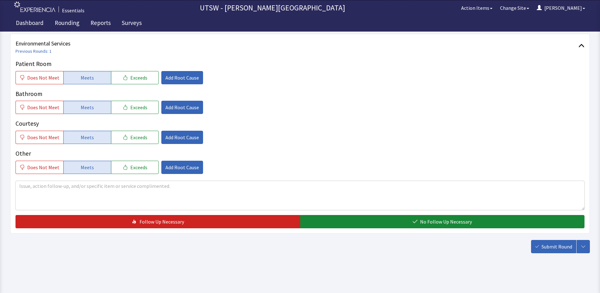
scroll to position [347, 0]
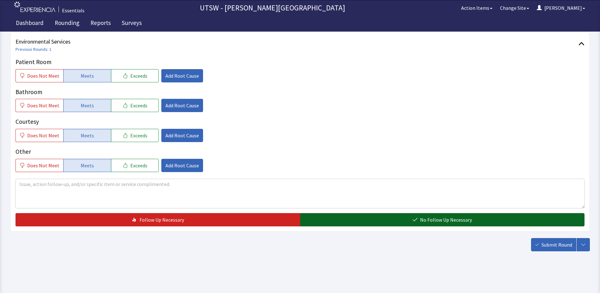
click at [435, 225] on button "No Follow Up Necessary" at bounding box center [442, 219] width 285 height 13
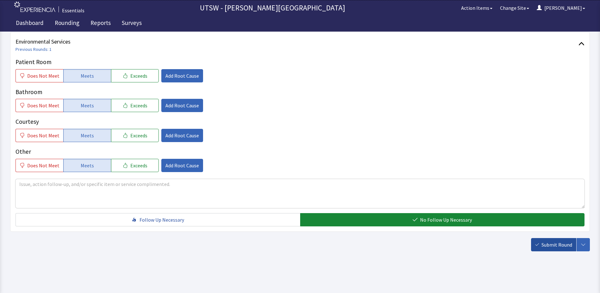
click at [544, 243] on span "Submit Round" at bounding box center [556, 245] width 31 height 8
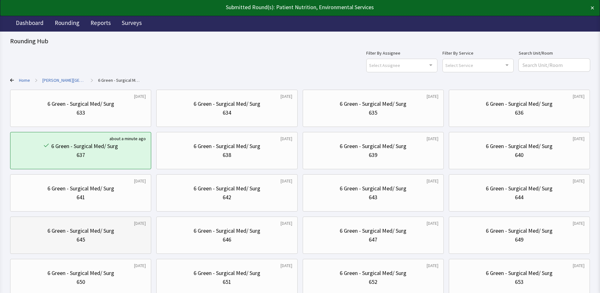
click at [67, 224] on div "6 Green - Surgical Med/ Surg 645" at bounding box center [80, 235] width 130 height 30
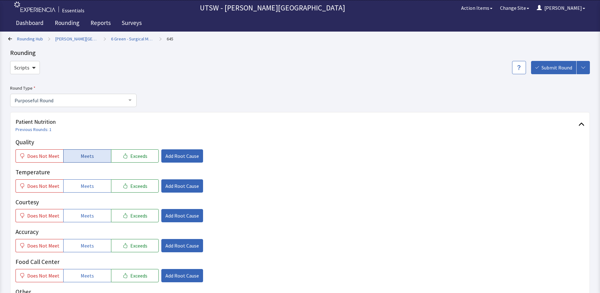
click at [89, 162] on button "Meets" at bounding box center [87, 156] width 48 height 13
click at [90, 189] on span "Meets" at bounding box center [87, 186] width 13 height 8
click at [101, 206] on p "Courtesy" at bounding box center [299, 202] width 569 height 9
drag, startPoint x: 101, startPoint y: 221, endPoint x: 106, endPoint y: 223, distance: 5.9
click at [106, 223] on div "Quality Does Not Meet Meets Exceeds Add Root Cause Temperature Does Not Meet Me…" at bounding box center [299, 225] width 569 height 175
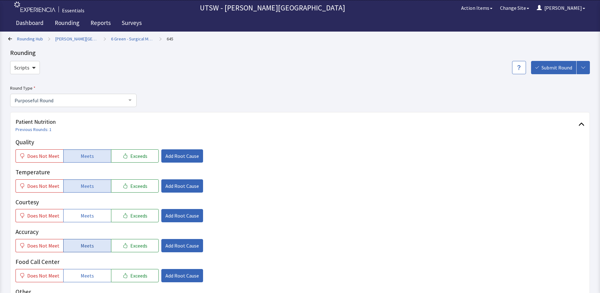
click at [88, 246] on span "Meets" at bounding box center [87, 246] width 13 height 8
click at [95, 216] on button "Meets" at bounding box center [87, 215] width 48 height 13
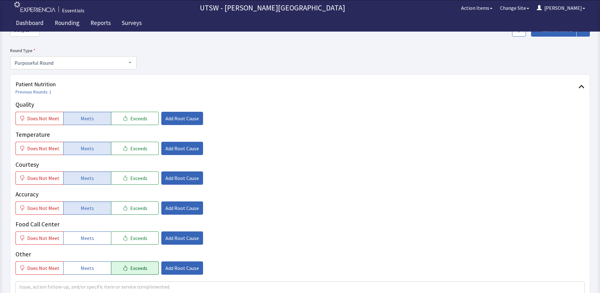
scroll to position [95, 0]
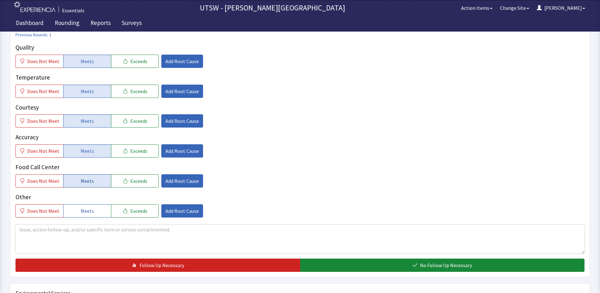
click at [78, 181] on button "Meets" at bounding box center [87, 181] width 48 height 13
click at [93, 213] on button "Meets" at bounding box center [87, 211] width 48 height 13
click at [107, 232] on textarea at bounding box center [299, 239] width 569 height 29
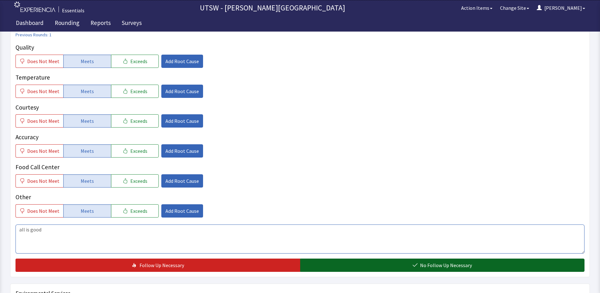
type textarea "all is good"
click at [333, 267] on button "No Follow Up Necessary" at bounding box center [442, 265] width 285 height 13
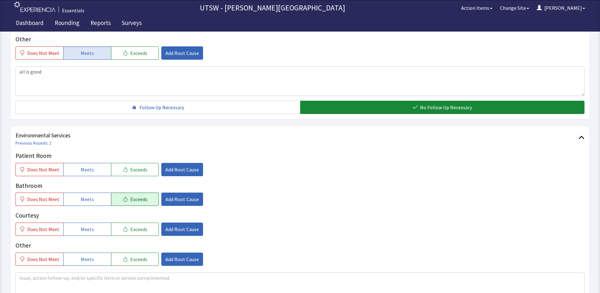
scroll to position [285, 0]
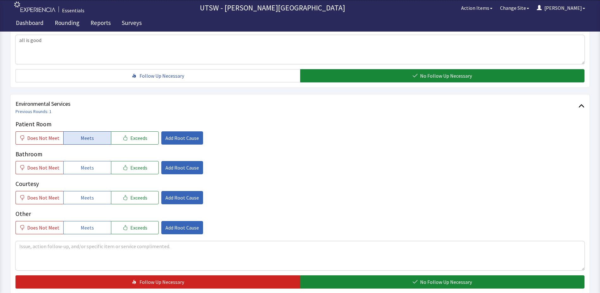
click at [98, 141] on button "Meets" at bounding box center [87, 138] width 48 height 13
click at [99, 163] on button "Meets" at bounding box center [87, 167] width 48 height 13
click at [101, 196] on button "Meets" at bounding box center [87, 197] width 48 height 13
click at [102, 225] on button "Meets" at bounding box center [87, 227] width 48 height 13
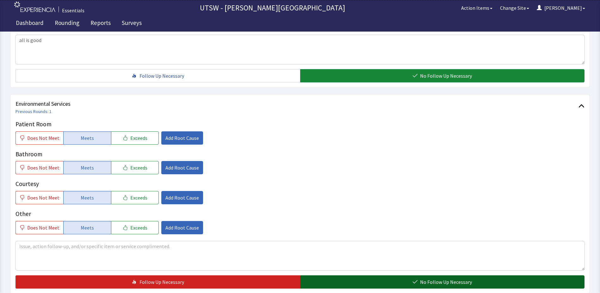
click at [355, 282] on button "No Follow Up Necessary" at bounding box center [442, 282] width 285 height 13
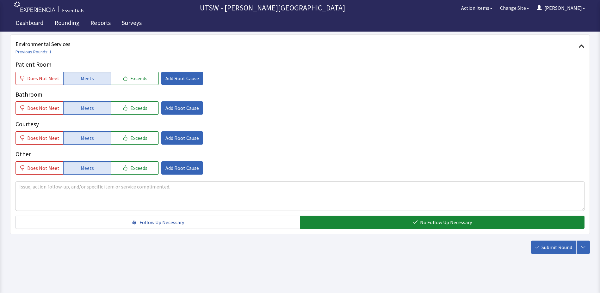
scroll to position [347, 0]
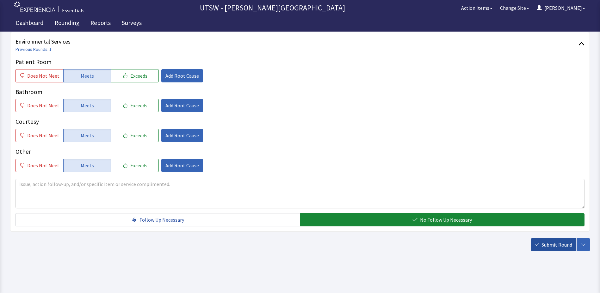
click at [537, 247] on button "Submit Round" at bounding box center [553, 244] width 45 height 13
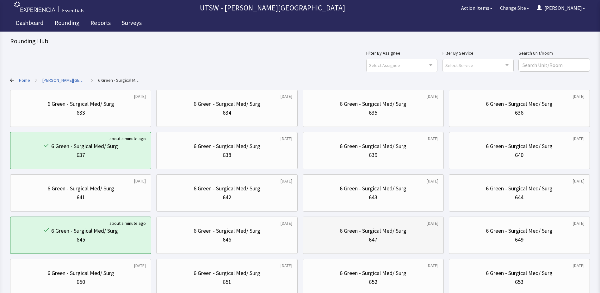
click at [361, 227] on div "6 Green - Surgical Med/ Surg" at bounding box center [373, 231] width 67 height 9
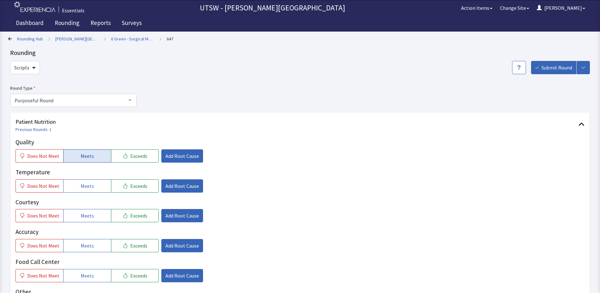
click at [95, 156] on button "Meets" at bounding box center [87, 156] width 48 height 13
click at [97, 186] on button "Meets" at bounding box center [87, 186] width 48 height 13
click at [94, 215] on button "Meets" at bounding box center [87, 215] width 48 height 13
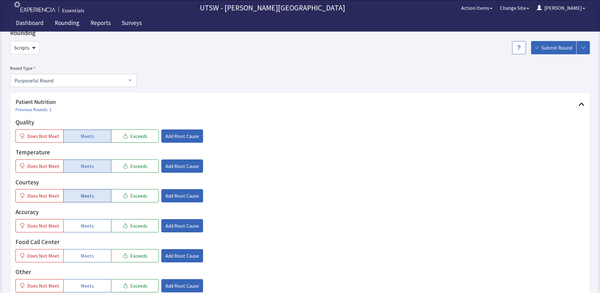
scroll to position [95, 0]
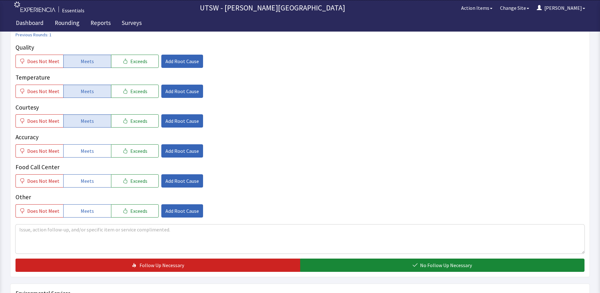
click at [90, 163] on div "Accuracy Does Not Meet Meets Exceeds Add Root Cause" at bounding box center [299, 175] width 569 height 25
drag, startPoint x: 90, startPoint y: 145, endPoint x: 85, endPoint y: 164, distance: 19.3
click at [89, 145] on button "Meets" at bounding box center [87, 150] width 48 height 13
drag, startPoint x: 85, startPoint y: 181, endPoint x: 85, endPoint y: 185, distance: 3.8
click at [85, 181] on span "Meets" at bounding box center [87, 181] width 13 height 8
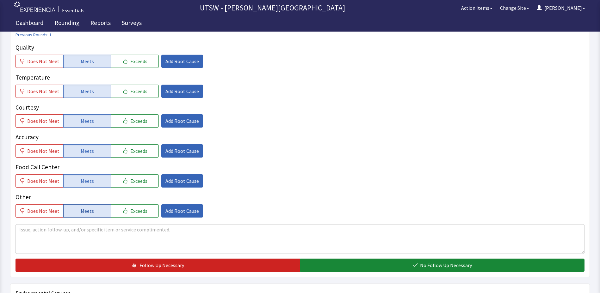
click at [85, 213] on span "Meets" at bounding box center [87, 211] width 13 height 8
click at [84, 230] on textarea at bounding box center [299, 239] width 569 height 29
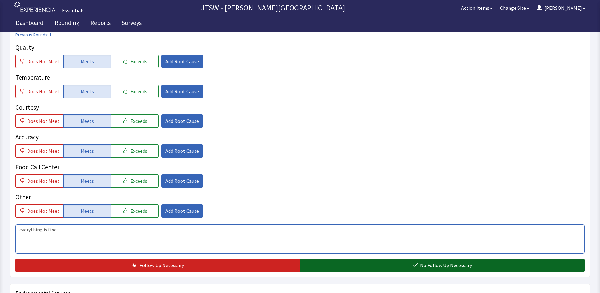
type textarea "everything is fine"
click at [313, 267] on button "No Follow Up Necessary" at bounding box center [442, 265] width 285 height 13
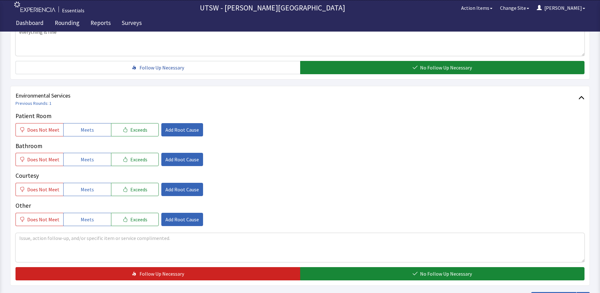
scroll to position [347, 0]
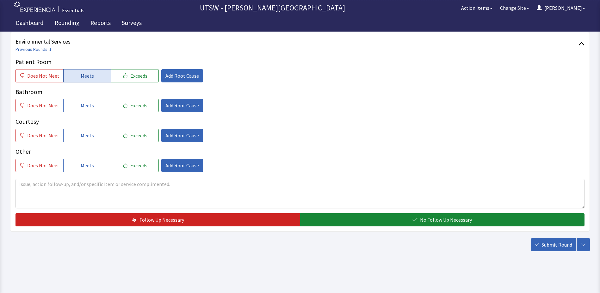
click at [78, 72] on button "Meets" at bounding box center [87, 75] width 48 height 13
click at [82, 107] on span "Meets" at bounding box center [87, 106] width 13 height 8
click at [89, 130] on button "Meets" at bounding box center [87, 135] width 48 height 13
click at [90, 164] on span "Meets" at bounding box center [87, 166] width 13 height 8
click at [343, 229] on div "Environmental Services Previous Rounds: 1 Patient Room Does Not Meet Meets Exce…" at bounding box center [299, 132] width 579 height 200
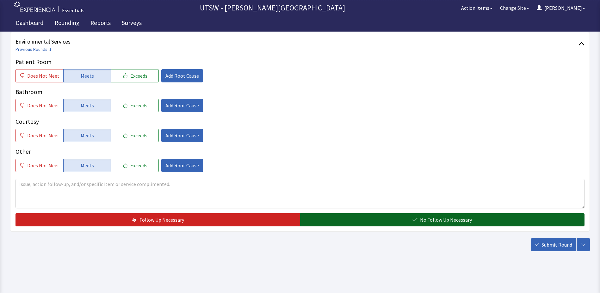
click at [344, 223] on button "No Follow Up Necessary" at bounding box center [442, 219] width 285 height 13
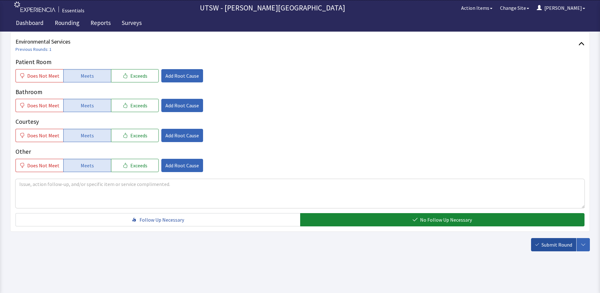
click at [549, 248] on span "Submit Round" at bounding box center [556, 245] width 31 height 8
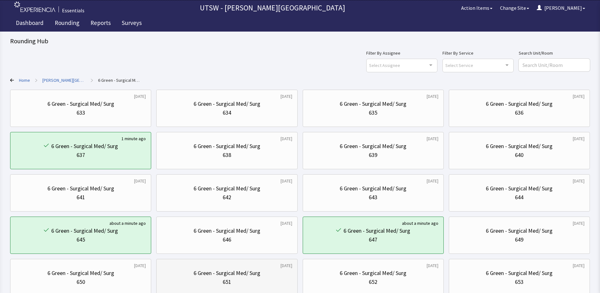
click at [224, 288] on div "6 Green - Surgical Med/ Surg 651" at bounding box center [227, 278] width 130 height 30
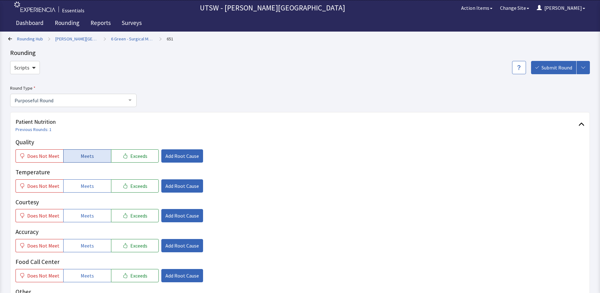
click at [71, 153] on button "Meets" at bounding box center [87, 156] width 48 height 13
click at [71, 184] on button "Meets" at bounding box center [87, 186] width 48 height 13
click at [81, 211] on button "Meets" at bounding box center [87, 215] width 48 height 13
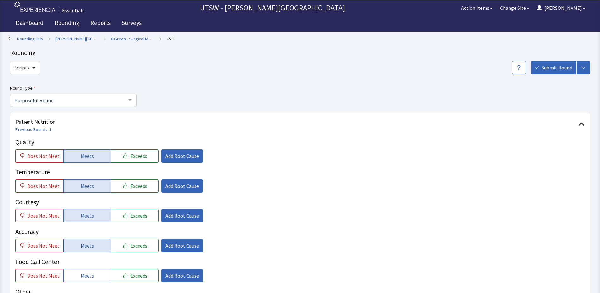
click at [94, 248] on button "Meets" at bounding box center [87, 245] width 48 height 13
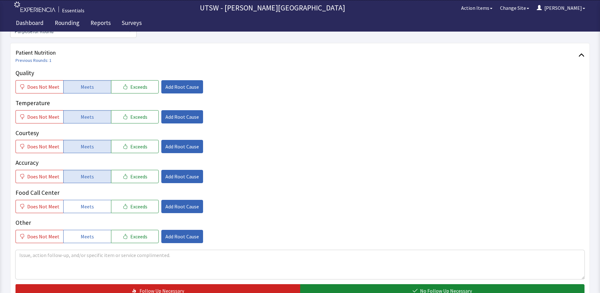
scroll to position [95, 0]
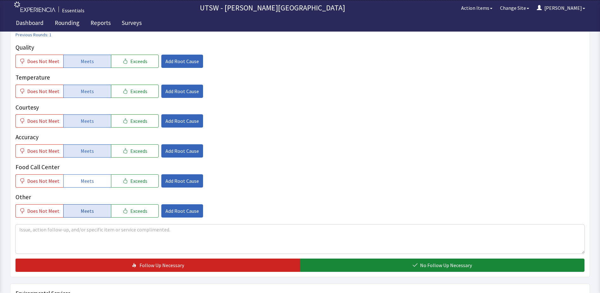
click at [96, 215] on button "Meets" at bounding box center [87, 211] width 48 height 13
click at [76, 182] on button "Meets" at bounding box center [87, 181] width 48 height 13
click at [79, 241] on textarea at bounding box center [299, 239] width 569 height 29
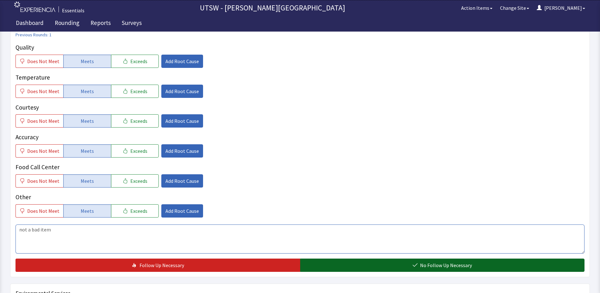
type textarea "not a bad item"
click at [381, 267] on button "No Follow Up Necessary" at bounding box center [442, 265] width 285 height 13
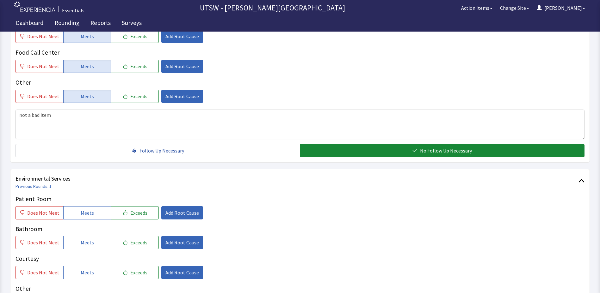
scroll to position [285, 0]
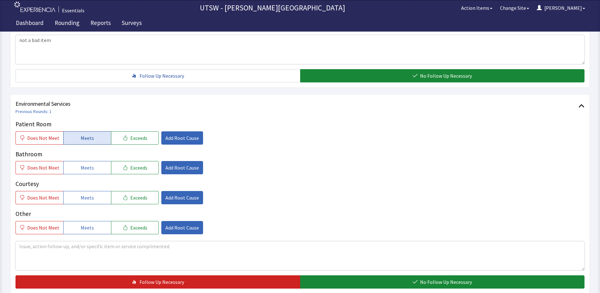
click at [104, 134] on button "Meets" at bounding box center [87, 138] width 48 height 13
click at [103, 165] on button "Meets" at bounding box center [87, 167] width 48 height 13
click at [99, 197] on button "Meets" at bounding box center [87, 197] width 48 height 13
click at [105, 224] on button "Meets" at bounding box center [87, 227] width 48 height 13
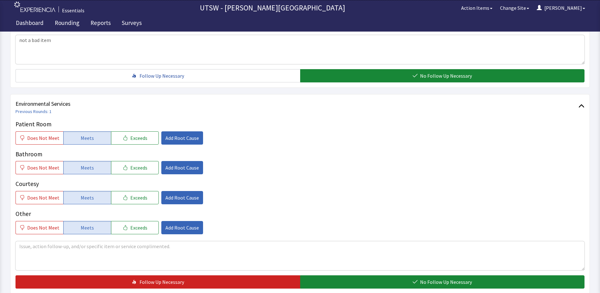
scroll to position [347, 0]
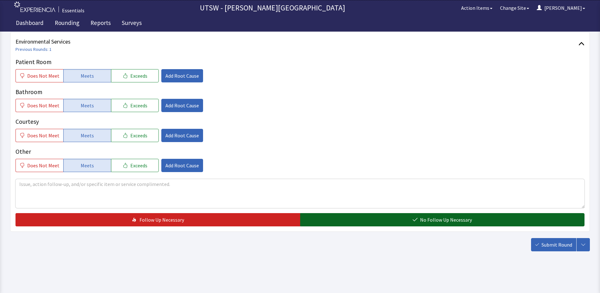
click at [373, 217] on button "No Follow Up Necessary" at bounding box center [442, 219] width 285 height 13
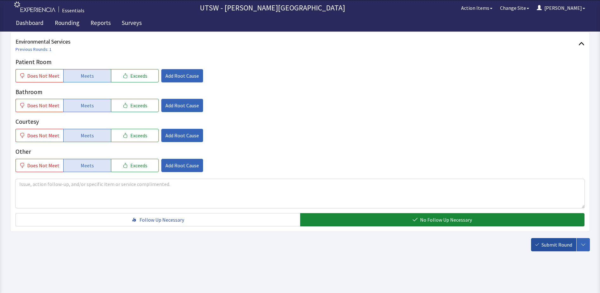
click at [548, 240] on button "Submit Round" at bounding box center [553, 244] width 45 height 13
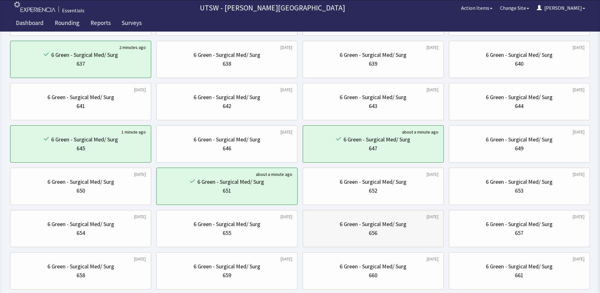
scroll to position [95, 0]
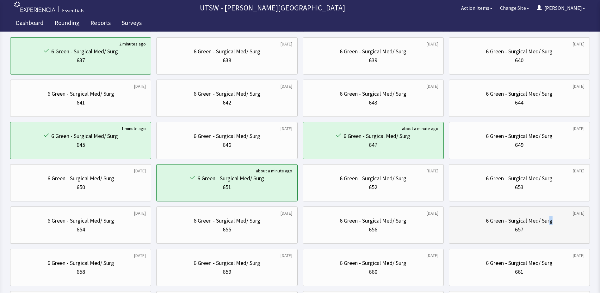
click at [556, 222] on div "6 Green - Surgical Med/ Surg" at bounding box center [519, 221] width 130 height 9
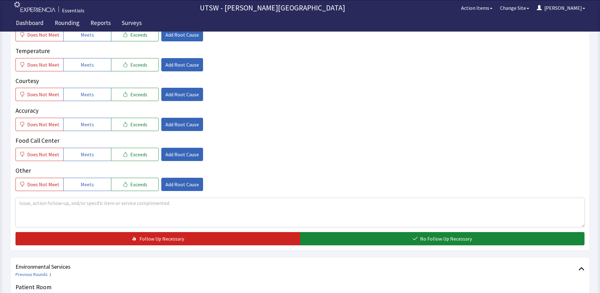
scroll to position [126, 0]
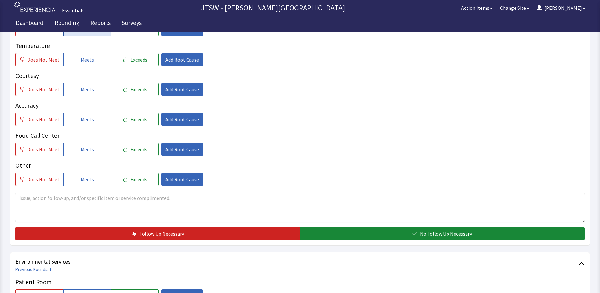
click at [86, 35] on button "Meets" at bounding box center [87, 29] width 48 height 13
click at [86, 57] on span "Meets" at bounding box center [87, 60] width 13 height 8
click at [88, 88] on span "Meets" at bounding box center [87, 90] width 13 height 8
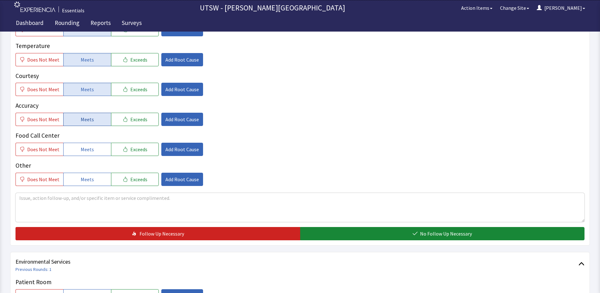
click at [93, 124] on button "Meets" at bounding box center [87, 119] width 48 height 13
click at [95, 151] on button "Meets" at bounding box center [87, 149] width 48 height 13
click at [95, 173] on button "Meets" at bounding box center [87, 179] width 48 height 13
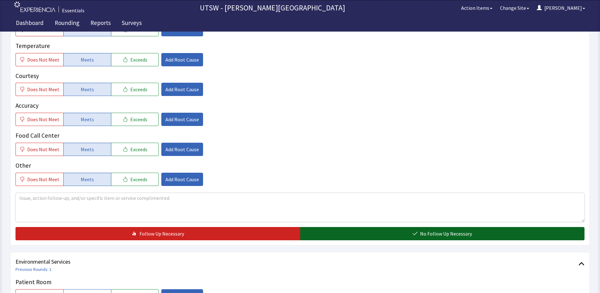
click at [407, 239] on button "No Follow Up Necessary" at bounding box center [442, 233] width 285 height 13
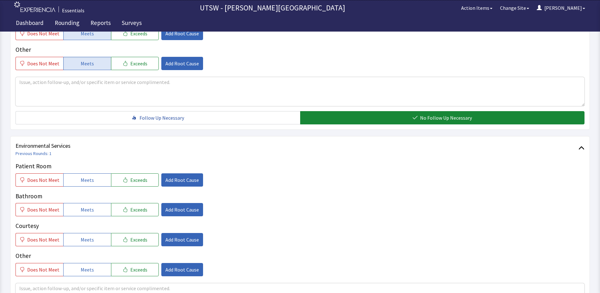
scroll to position [253, 0]
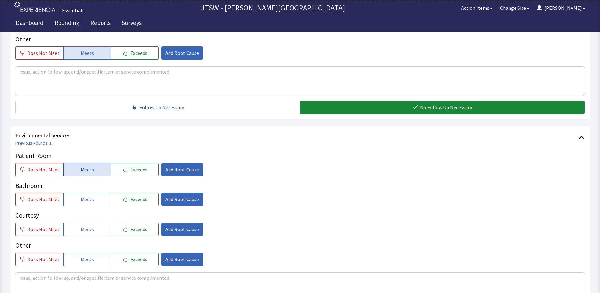
click at [75, 171] on button "Meets" at bounding box center [87, 169] width 48 height 13
click at [83, 199] on span "Meets" at bounding box center [87, 200] width 13 height 8
click at [78, 222] on div "Courtesy Does Not Meet Meets Exceeds Add Root Cause" at bounding box center [299, 223] width 569 height 25
click at [79, 224] on button "Meets" at bounding box center [87, 229] width 48 height 13
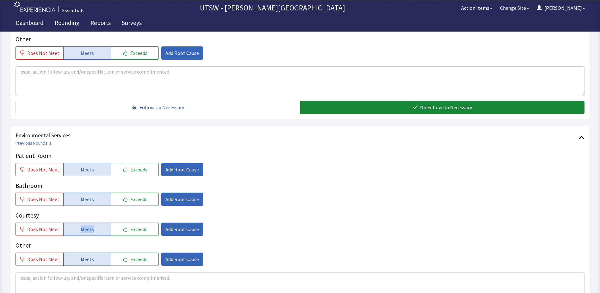
click at [98, 259] on button "Meets" at bounding box center [87, 259] width 48 height 13
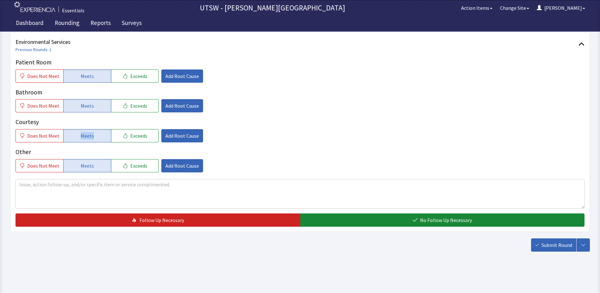
scroll to position [347, 0]
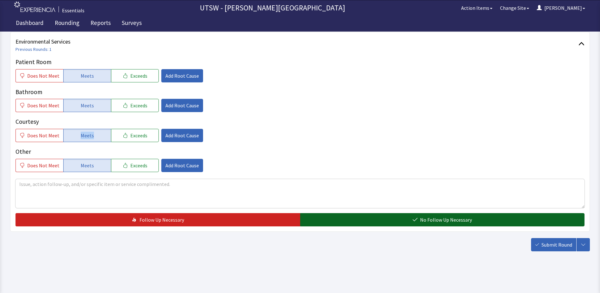
click at [534, 215] on button "No Follow Up Necessary" at bounding box center [442, 219] width 285 height 13
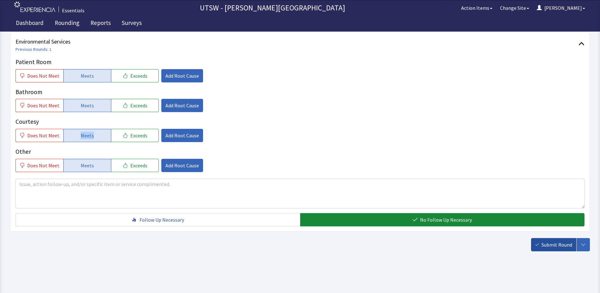
click at [545, 241] on span "Submit Round" at bounding box center [556, 245] width 31 height 8
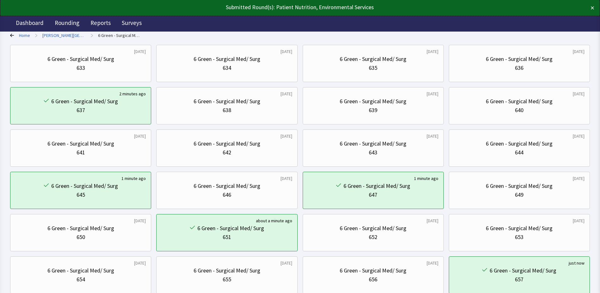
scroll to position [190, 0]
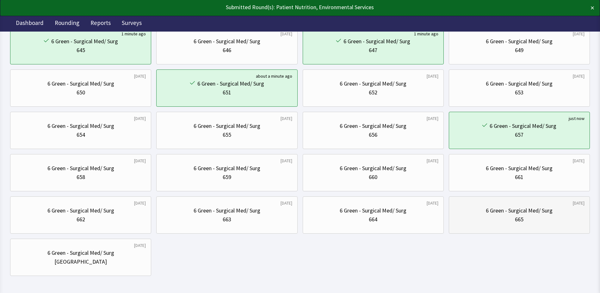
click at [474, 217] on div "665" at bounding box center [519, 219] width 130 height 9
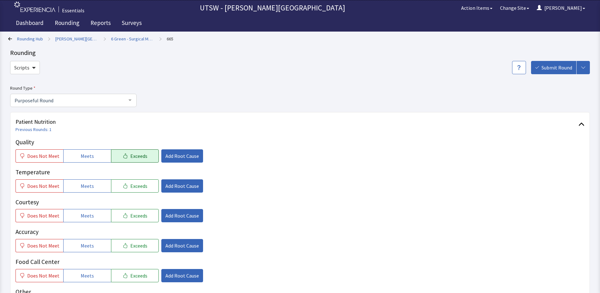
click at [130, 157] on span "Exceeds" at bounding box center [138, 156] width 17 height 8
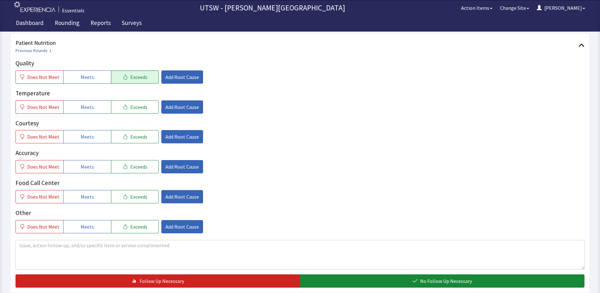
scroll to position [95, 0]
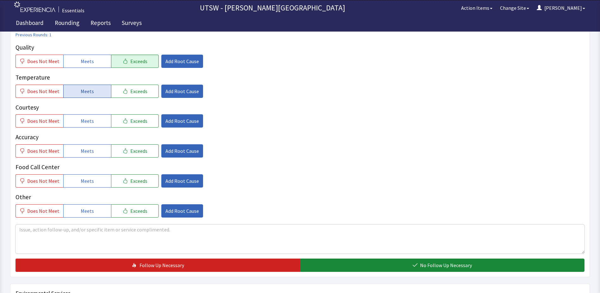
click at [71, 95] on button "Meets" at bounding box center [87, 91] width 48 height 13
click at [84, 118] on span "Meets" at bounding box center [87, 121] width 13 height 8
click at [83, 154] on span "Meets" at bounding box center [87, 151] width 13 height 8
click at [85, 178] on span "Meets" at bounding box center [87, 181] width 13 height 8
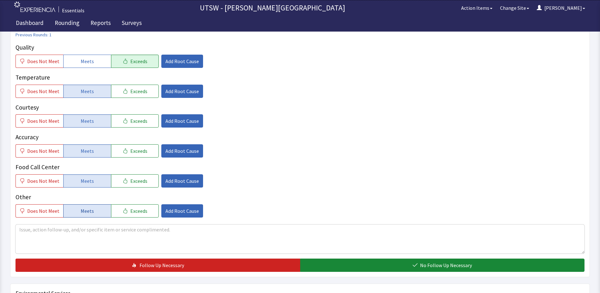
click at [90, 212] on span "Meets" at bounding box center [87, 211] width 13 height 8
click at [165, 58] on span "Add Root Cause" at bounding box center [182, 62] width 34 height 8
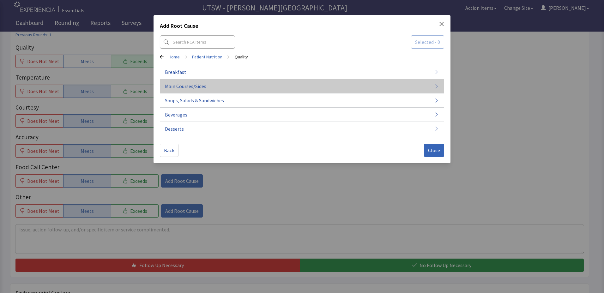
click at [439, 86] on icon "button" at bounding box center [436, 86] width 5 height 5
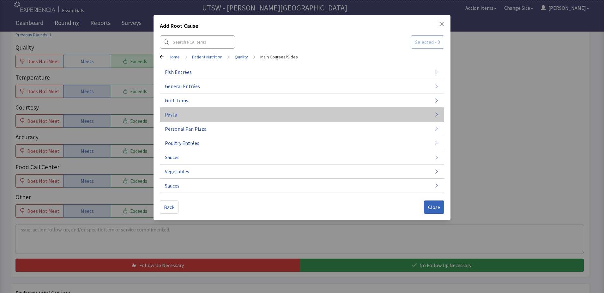
click at [432, 113] on button "Pasta" at bounding box center [302, 115] width 285 height 14
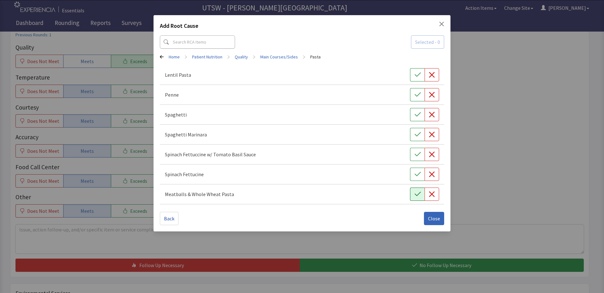
click at [413, 195] on button "button" at bounding box center [417, 194] width 15 height 13
click at [434, 219] on span "Close" at bounding box center [434, 219] width 12 height 8
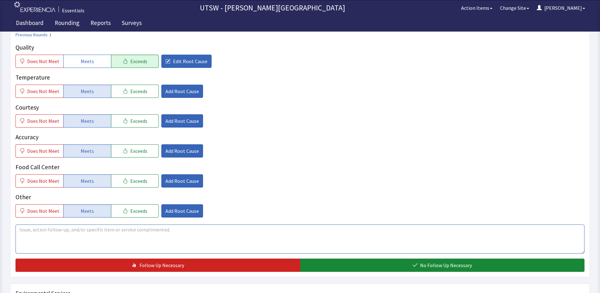
click at [238, 246] on textarea at bounding box center [299, 239] width 569 height 29
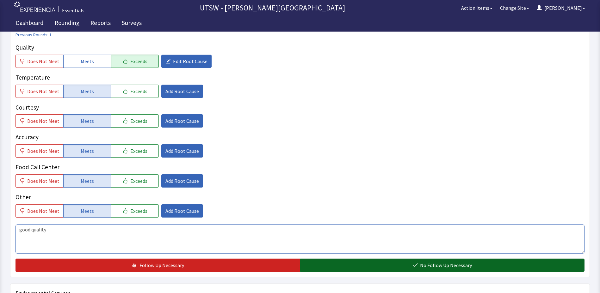
type textarea "good quality"
click at [396, 272] on button "No Follow Up Necessary" at bounding box center [442, 265] width 285 height 13
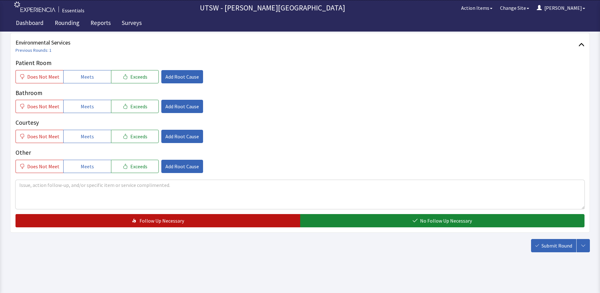
scroll to position [347, 0]
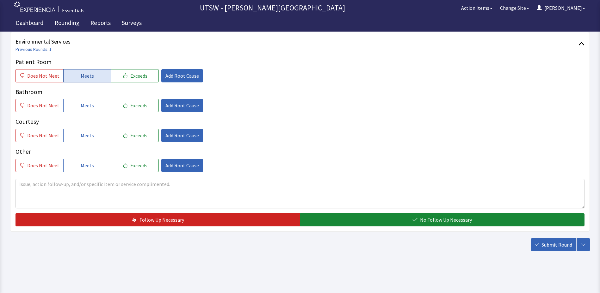
click at [84, 76] on span "Meets" at bounding box center [87, 76] width 13 height 8
click at [88, 99] on button "Meets" at bounding box center [87, 105] width 48 height 13
click at [103, 138] on button "Meets" at bounding box center [87, 135] width 48 height 13
click at [103, 162] on button "Meets" at bounding box center [87, 165] width 48 height 13
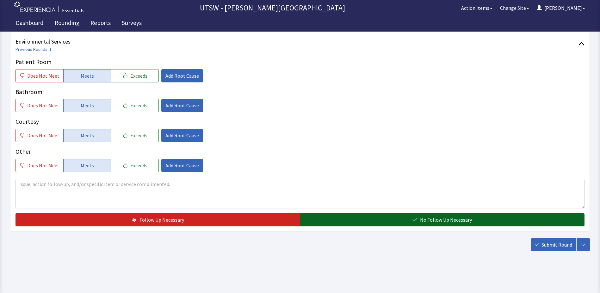
click at [401, 222] on button "No Follow Up Necessary" at bounding box center [442, 219] width 285 height 13
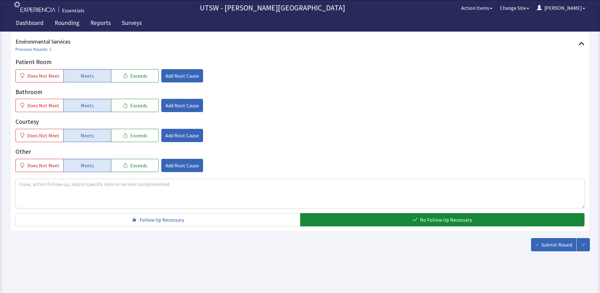
click at [549, 240] on button "Submit Round" at bounding box center [553, 244] width 45 height 13
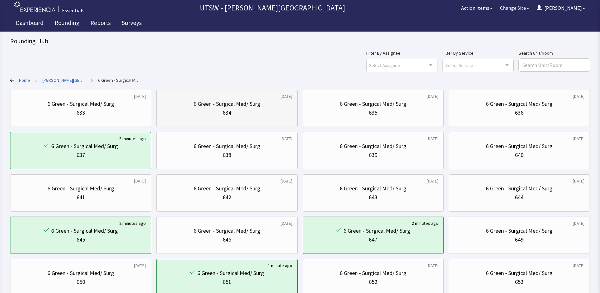
click at [205, 115] on div "634" at bounding box center [227, 112] width 130 height 9
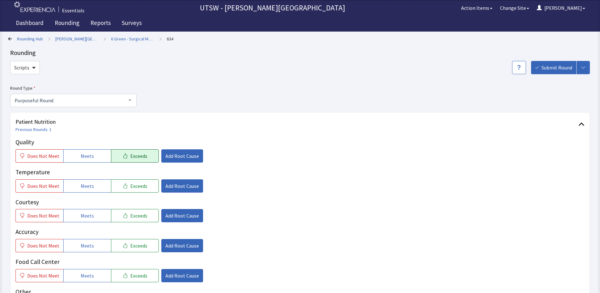
click at [140, 159] on span "Exceeds" at bounding box center [138, 156] width 17 height 8
click at [102, 185] on button "Meets" at bounding box center [87, 186] width 48 height 13
click at [87, 214] on span "Meets" at bounding box center [87, 216] width 13 height 8
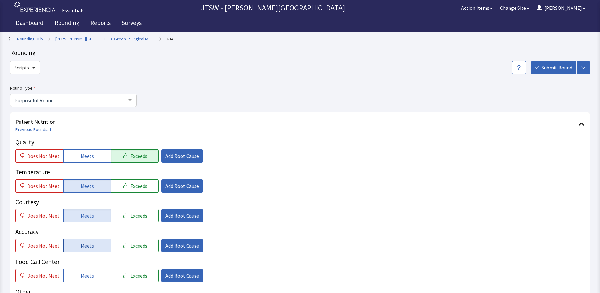
click at [99, 251] on button "Meets" at bounding box center [87, 245] width 48 height 13
click at [97, 276] on button "Meets" at bounding box center [87, 275] width 48 height 13
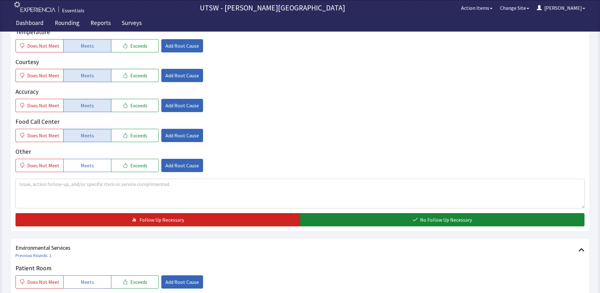
scroll to position [158, 0]
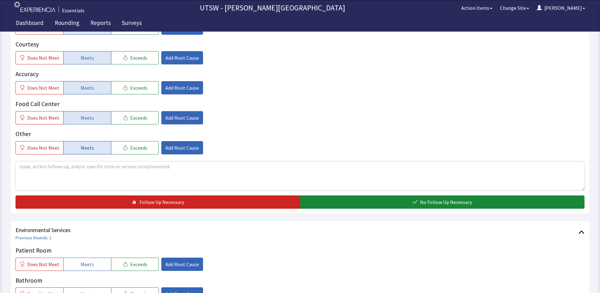
click at [89, 151] on span "Meets" at bounding box center [87, 148] width 13 height 8
click at [115, 175] on textarea at bounding box center [299, 176] width 569 height 29
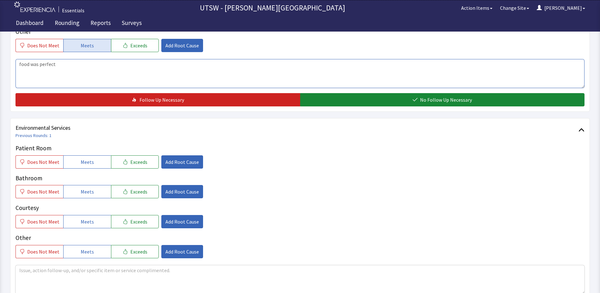
scroll to position [285, 0]
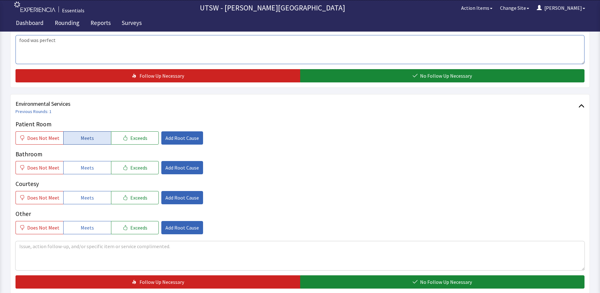
type textarea "food was perfect"
click at [99, 132] on button "Meets" at bounding box center [87, 138] width 48 height 13
click at [92, 162] on button "Meets" at bounding box center [87, 167] width 48 height 13
click at [84, 193] on button "Meets" at bounding box center [87, 197] width 48 height 13
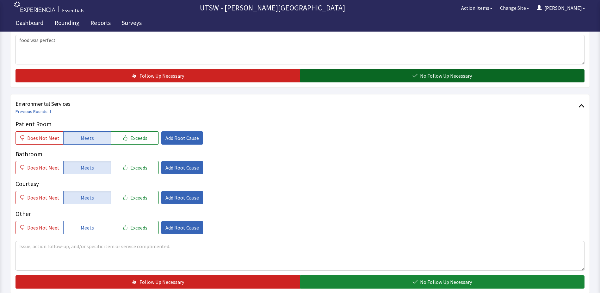
click at [418, 71] on button "No Follow Up Necessary" at bounding box center [442, 75] width 285 height 13
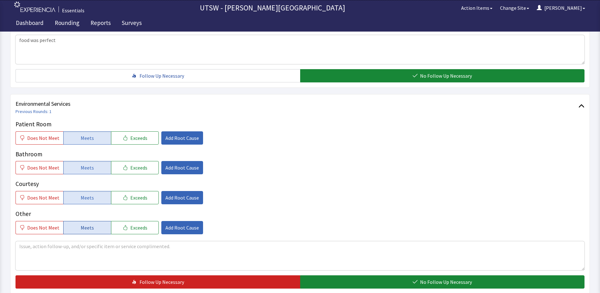
click at [100, 223] on button "Meets" at bounding box center [87, 227] width 48 height 13
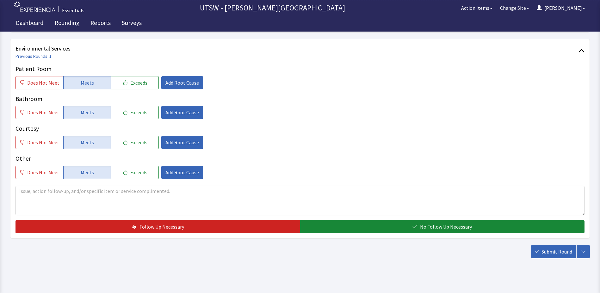
scroll to position [347, 0]
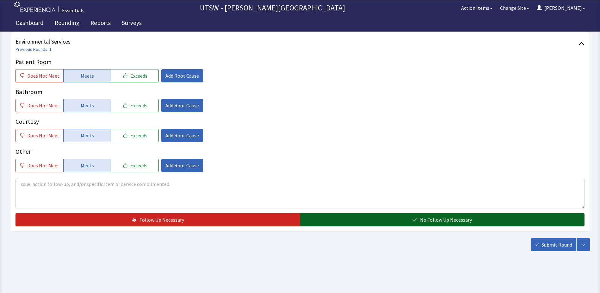
click at [414, 215] on button "No Follow Up Necessary" at bounding box center [442, 219] width 285 height 13
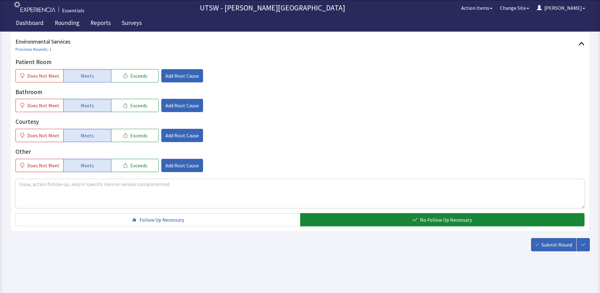
click at [548, 241] on button "Submit Round" at bounding box center [553, 244] width 45 height 13
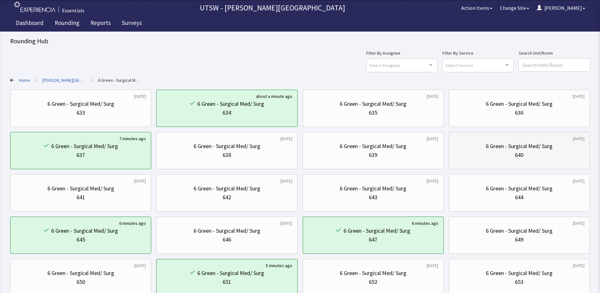
click at [509, 159] on div "6 Green - Surgical Med/ Surg 640" at bounding box center [519, 151] width 130 height 30
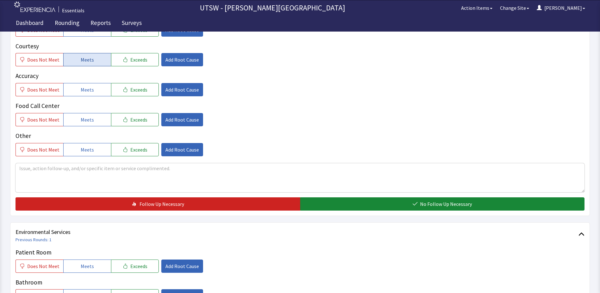
scroll to position [126, 0]
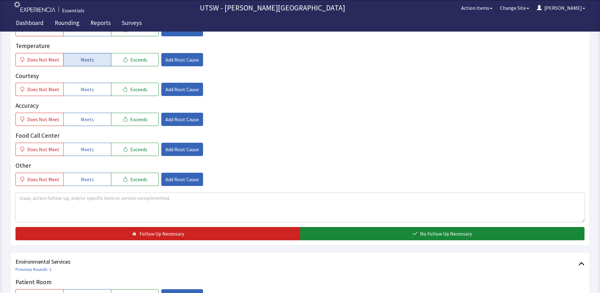
click at [71, 59] on button "Meets" at bounding box center [87, 59] width 48 height 13
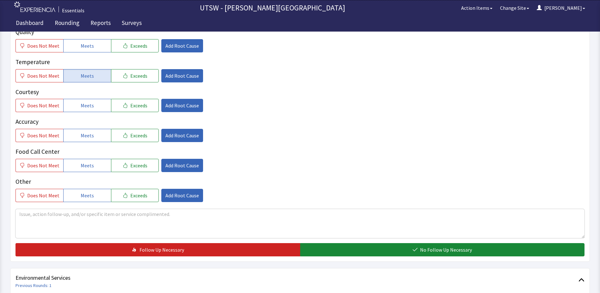
scroll to position [63, 0]
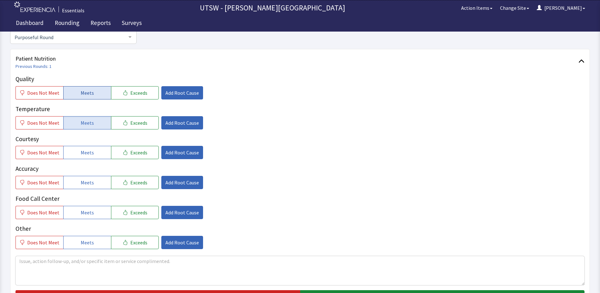
click at [91, 88] on button "Meets" at bounding box center [87, 92] width 48 height 13
click at [83, 151] on span "Meets" at bounding box center [87, 153] width 13 height 8
drag, startPoint x: 99, startPoint y: 176, endPoint x: 99, endPoint y: 190, distance: 13.9
click at [99, 177] on button "Meets" at bounding box center [87, 182] width 48 height 13
click at [96, 209] on button "Meets" at bounding box center [87, 212] width 48 height 13
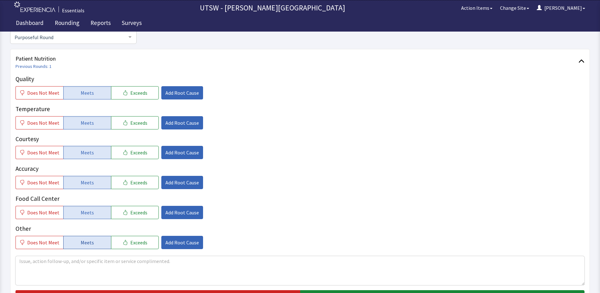
click at [99, 247] on button "Meets" at bounding box center [87, 242] width 48 height 13
click at [101, 268] on textarea at bounding box center [299, 270] width 569 height 29
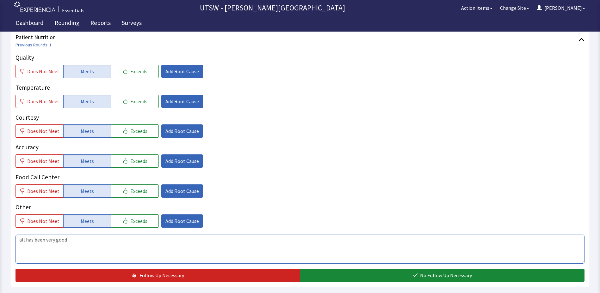
scroll to position [158, 0]
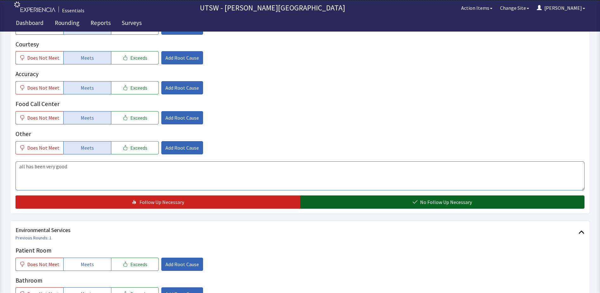
type textarea "all has been very good"
click at [327, 199] on button "No Follow Up Necessary" at bounding box center [442, 202] width 285 height 13
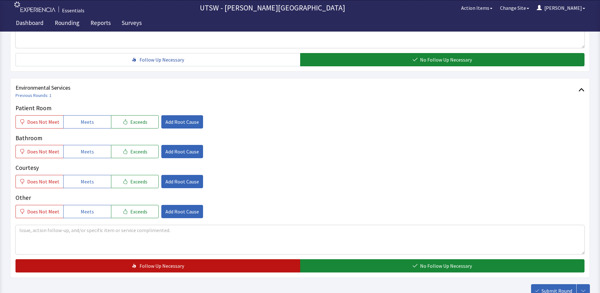
scroll to position [316, 0]
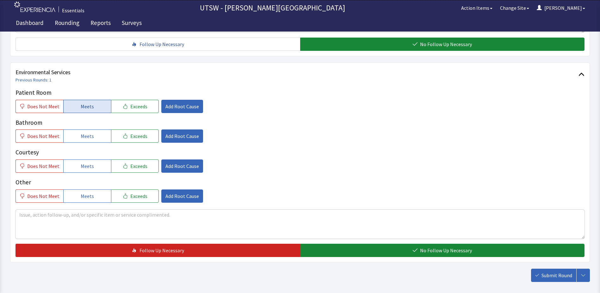
click at [66, 102] on button "Meets" at bounding box center [87, 106] width 48 height 13
click at [74, 128] on div "Bathroom Does Not Meet Meets Exceeds Add Root Cause" at bounding box center [299, 130] width 569 height 25
click at [76, 133] on button "Meets" at bounding box center [87, 136] width 48 height 13
click at [83, 169] on span "Meets" at bounding box center [87, 166] width 13 height 8
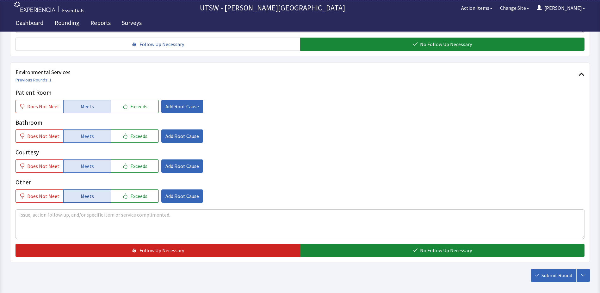
click at [84, 191] on button "Meets" at bounding box center [87, 196] width 48 height 13
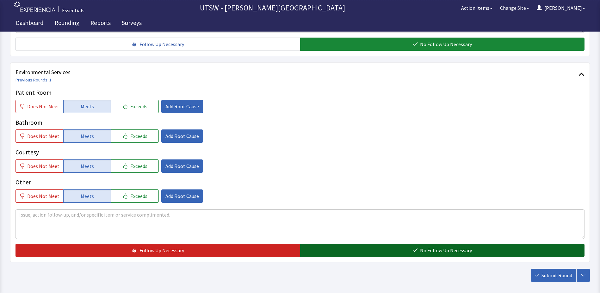
click at [327, 254] on button "No Follow Up Necessary" at bounding box center [442, 250] width 285 height 13
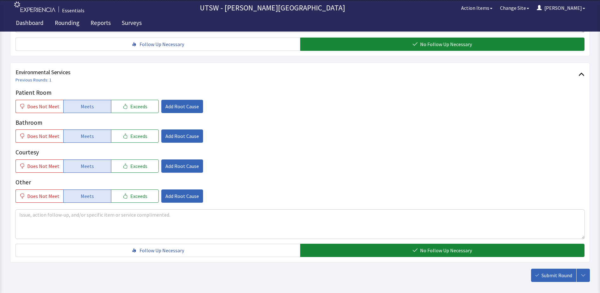
click at [543, 276] on span "Submit Round" at bounding box center [556, 276] width 31 height 8
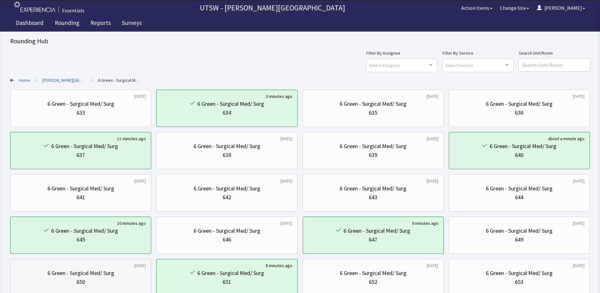
click at [40, 267] on div "6 Green - Surgical Med/ Surg 650" at bounding box center [80, 278] width 130 height 30
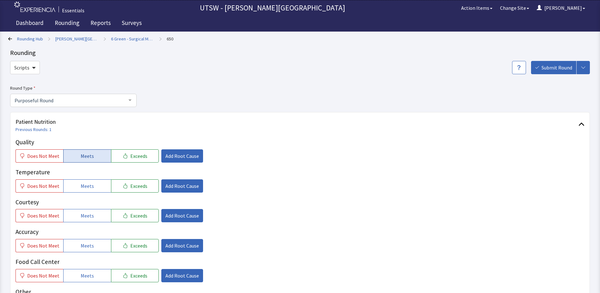
click at [79, 153] on button "Meets" at bounding box center [87, 156] width 48 height 13
click at [92, 184] on button "Meets" at bounding box center [87, 186] width 48 height 13
click at [96, 211] on button "Meets" at bounding box center [87, 215] width 48 height 13
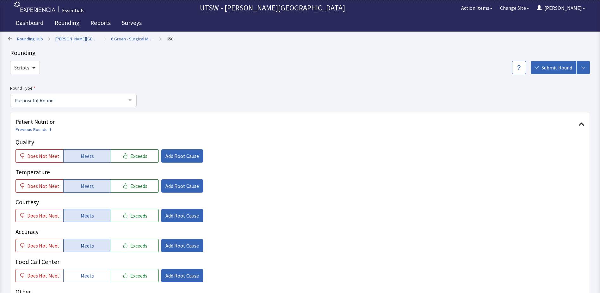
click at [96, 248] on button "Meets" at bounding box center [87, 245] width 48 height 13
click at [96, 275] on button "Meets" at bounding box center [87, 275] width 48 height 13
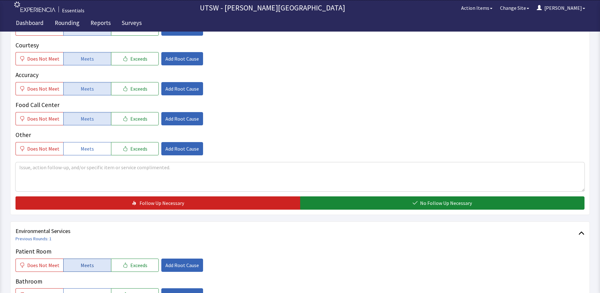
scroll to position [158, 0]
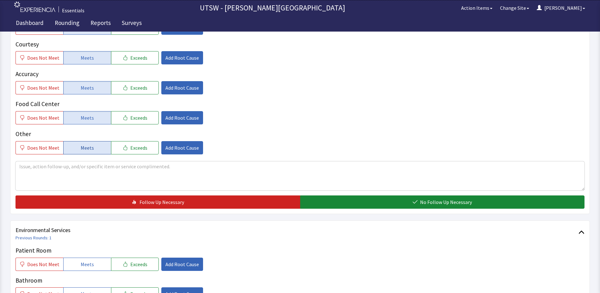
click at [99, 145] on button "Meets" at bounding box center [87, 147] width 48 height 13
click at [105, 181] on textarea at bounding box center [299, 176] width 569 height 29
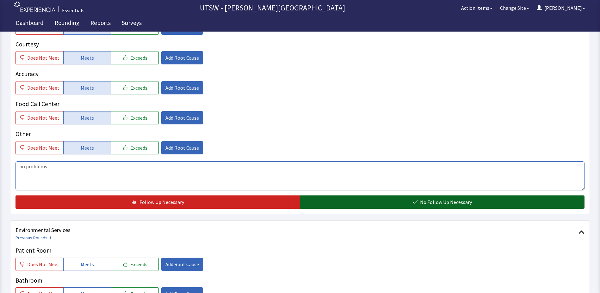
type textarea "no problems"
click at [341, 203] on button "No Follow Up Necessary" at bounding box center [442, 202] width 285 height 13
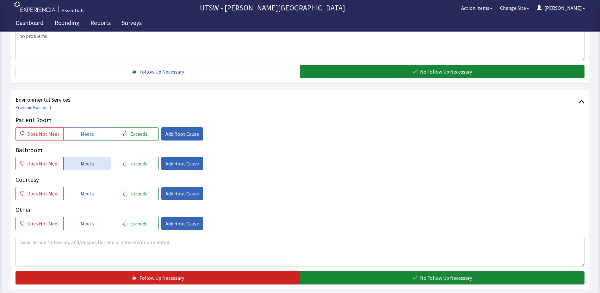
scroll to position [316, 0]
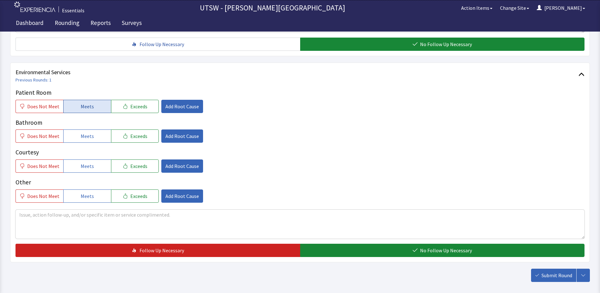
click at [74, 110] on button "Meets" at bounding box center [87, 106] width 48 height 13
click at [78, 132] on button "Meets" at bounding box center [87, 136] width 48 height 13
click at [91, 169] on button "Meets" at bounding box center [87, 166] width 48 height 13
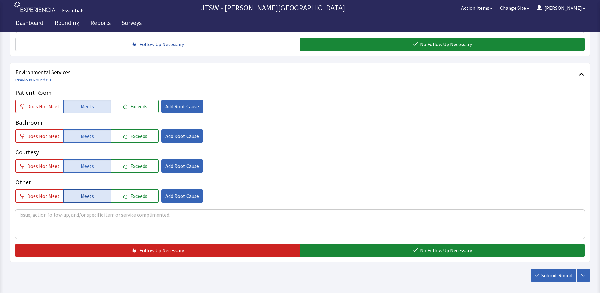
click at [87, 192] on button "Meets" at bounding box center [87, 196] width 48 height 13
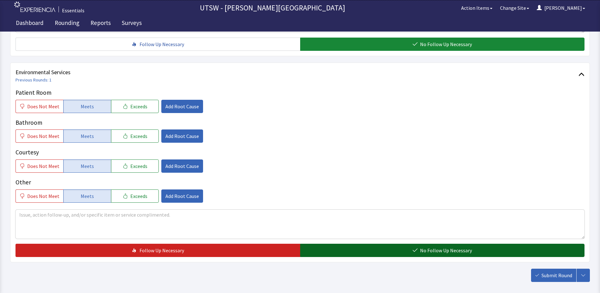
click at [406, 254] on button "No Follow Up Necessary" at bounding box center [442, 250] width 285 height 13
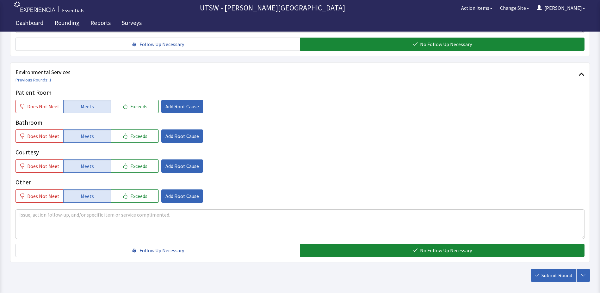
click at [552, 278] on button "Submit Round" at bounding box center [553, 275] width 45 height 13
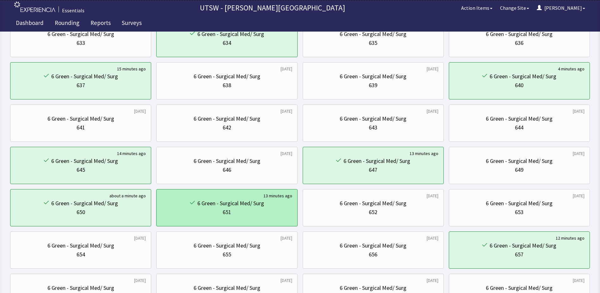
scroll to position [95, 0]
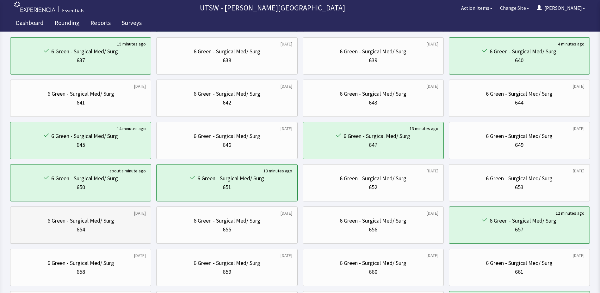
click at [29, 238] on div "6 Green - Surgical Med/ Surg 654" at bounding box center [80, 225] width 130 height 30
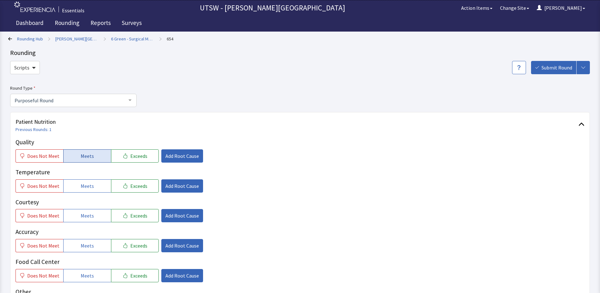
click at [77, 157] on button "Meets" at bounding box center [87, 156] width 48 height 13
click at [94, 189] on button "Meets" at bounding box center [87, 186] width 48 height 13
drag, startPoint x: 99, startPoint y: 211, endPoint x: 99, endPoint y: 229, distance: 18.0
click at [99, 212] on button "Meets" at bounding box center [87, 215] width 48 height 13
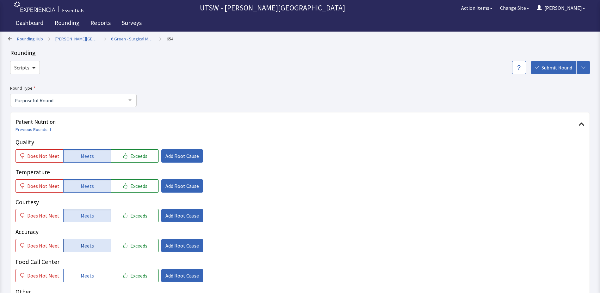
click at [83, 244] on span "Meets" at bounding box center [87, 246] width 13 height 8
click at [90, 270] on button "Meets" at bounding box center [87, 275] width 48 height 13
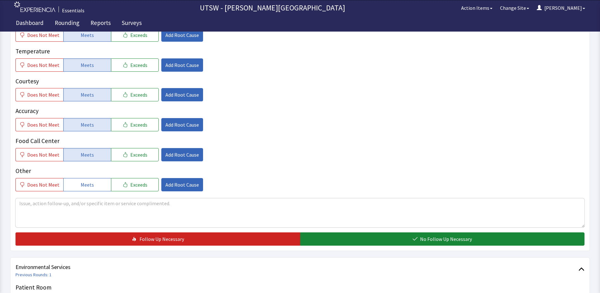
scroll to position [126, 0]
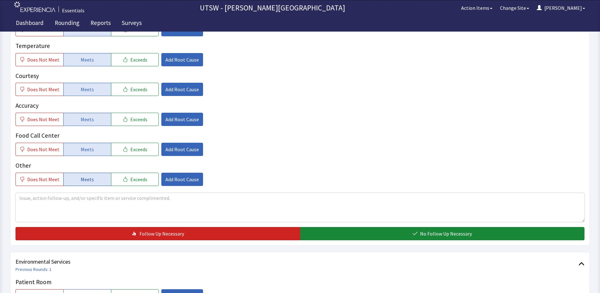
click at [101, 183] on button "Meets" at bounding box center [87, 179] width 48 height 13
click at [112, 206] on textarea at bounding box center [299, 207] width 569 height 29
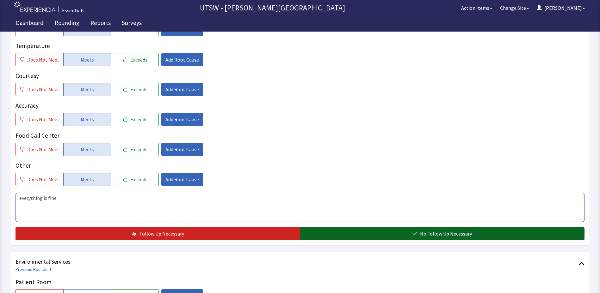
type textarea "everything is fine"
click at [326, 227] on button "No Follow Up Necessary" at bounding box center [442, 233] width 285 height 13
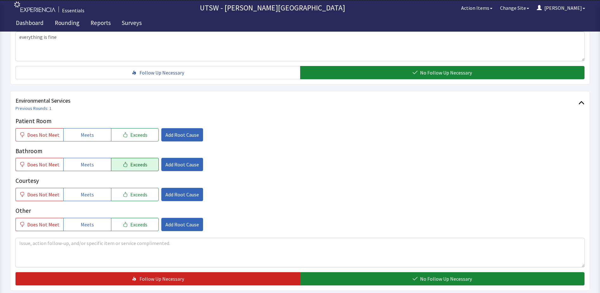
scroll to position [347, 0]
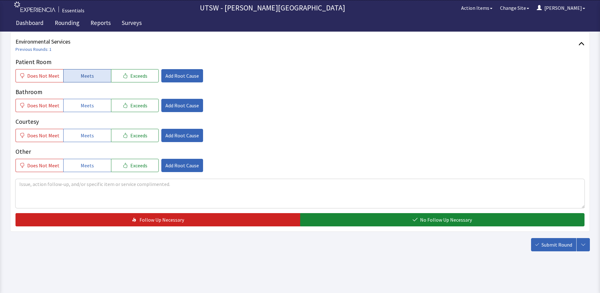
click at [79, 71] on button "Meets" at bounding box center [87, 75] width 48 height 13
click at [89, 104] on span "Meets" at bounding box center [87, 106] width 13 height 8
click at [91, 136] on button "Meets" at bounding box center [87, 135] width 48 height 13
click at [93, 162] on button "Meets" at bounding box center [87, 165] width 48 height 13
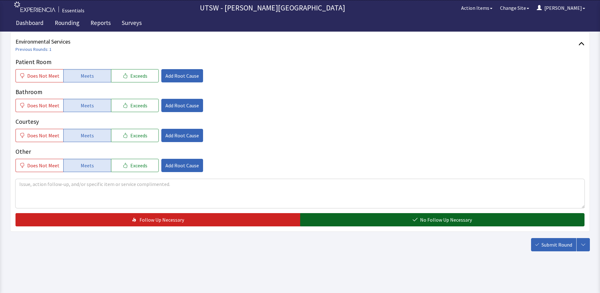
click at [333, 221] on button "No Follow Up Necessary" at bounding box center [442, 219] width 285 height 13
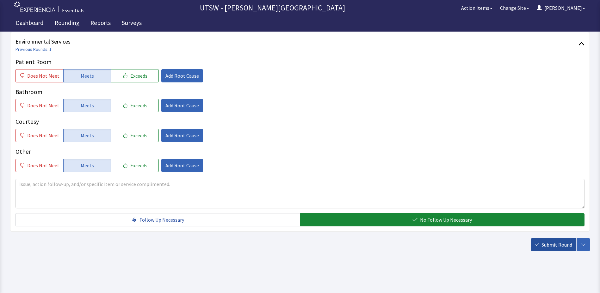
click at [557, 242] on span "Submit Round" at bounding box center [556, 245] width 31 height 8
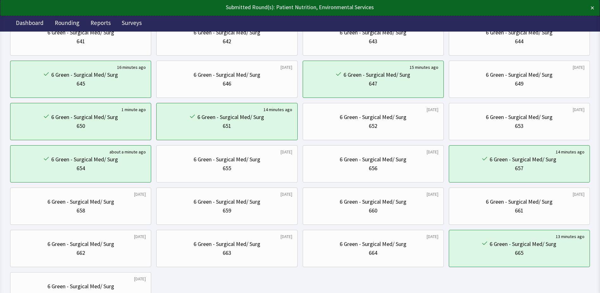
scroll to position [214, 0]
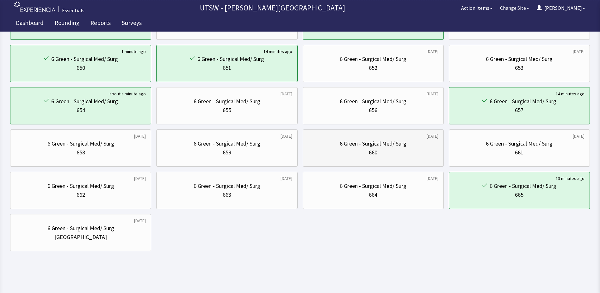
click at [404, 137] on div "6 Green - Surgical Med/ Surg 660" at bounding box center [373, 148] width 130 height 30
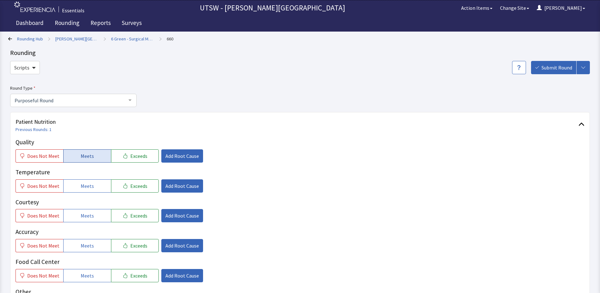
click at [102, 153] on button "Meets" at bounding box center [87, 156] width 48 height 13
click at [101, 193] on div "Quality Does Not Meet Meets Exceeds Add Root Cause Temperature Does Not Meet Me…" at bounding box center [299, 225] width 569 height 175
click at [99, 188] on button "Meets" at bounding box center [87, 186] width 48 height 13
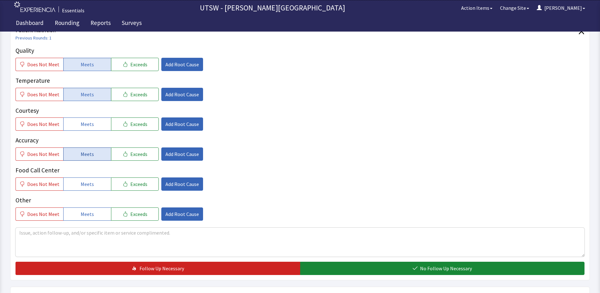
scroll to position [95, 0]
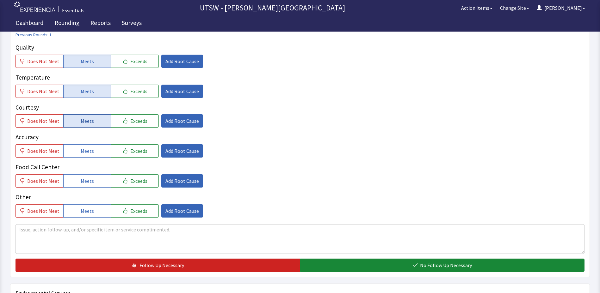
click at [81, 125] on span "Meets" at bounding box center [87, 121] width 13 height 8
click at [90, 145] on button "Meets" at bounding box center [87, 150] width 48 height 13
click at [94, 171] on p "Food Call Center" at bounding box center [299, 167] width 569 height 9
click at [94, 193] on div "Food Call Center Does Not Meet Meets Exceeds Add Root Cause" at bounding box center [299, 205] width 569 height 25
drag, startPoint x: 94, startPoint y: 173, endPoint x: 96, endPoint y: 181, distance: 8.5
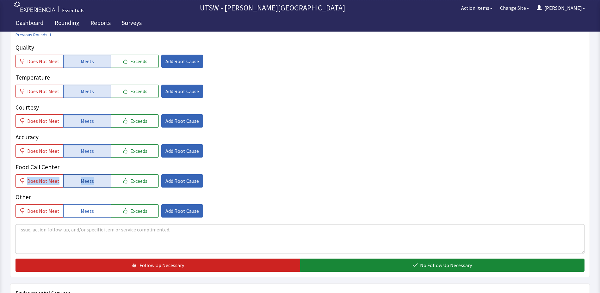
click at [96, 181] on button "Meets" at bounding box center [87, 181] width 48 height 13
click at [101, 208] on button "Meets" at bounding box center [87, 211] width 48 height 13
click at [381, 256] on div "Quality Does Not Meet Meets Exceeds Add Root Cause Temperature Does Not Meet Me…" at bounding box center [299, 157] width 569 height 229
click at [368, 254] on div "Quality Does Not Meet Meets Exceeds Add Root Cause Temperature Does Not Meet Me…" at bounding box center [299, 157] width 569 height 229
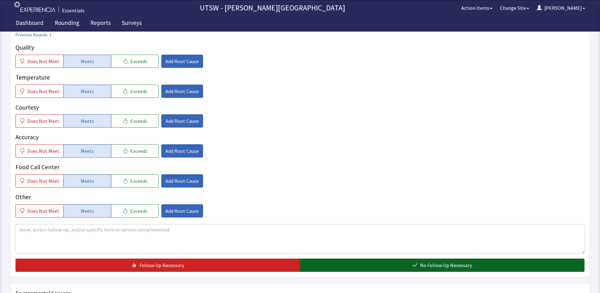
click at [366, 265] on button "No Follow Up Necessary" at bounding box center [442, 265] width 285 height 13
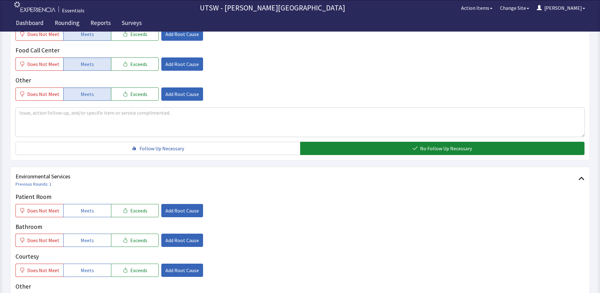
scroll to position [347, 0]
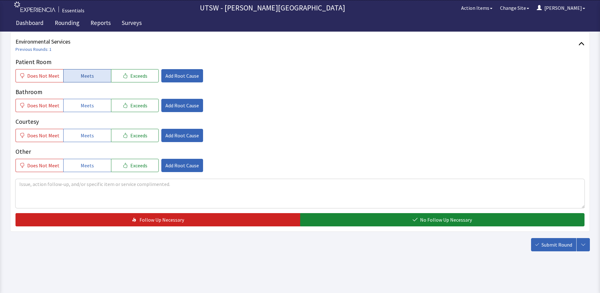
click at [89, 77] on span "Meets" at bounding box center [87, 76] width 13 height 8
drag, startPoint x: 93, startPoint y: 100, endPoint x: 92, endPoint y: 108, distance: 7.9
click at [93, 101] on button "Meets" at bounding box center [87, 105] width 48 height 13
click at [93, 138] on button "Meets" at bounding box center [87, 135] width 48 height 13
click at [93, 161] on button "Meets" at bounding box center [87, 165] width 48 height 13
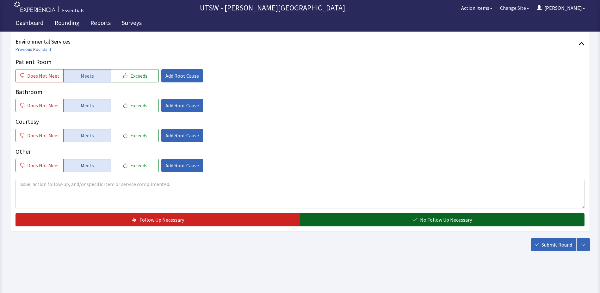
click at [436, 217] on span "No Follow Up Necessary" at bounding box center [446, 220] width 52 height 8
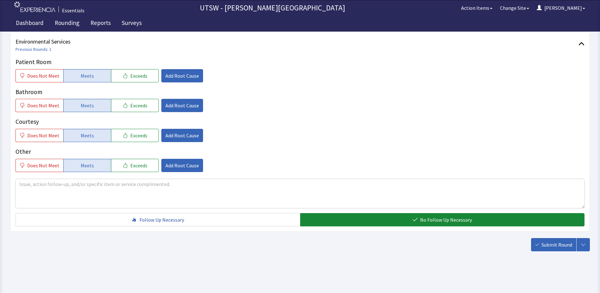
click at [537, 241] on button "Submit Round" at bounding box center [553, 244] width 45 height 13
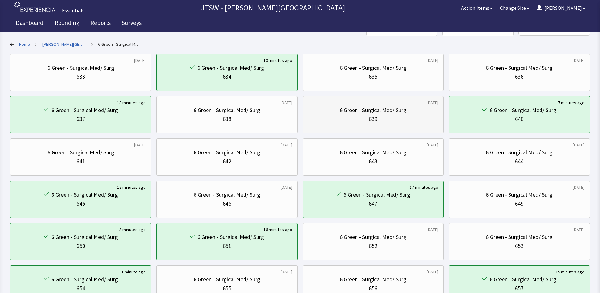
scroll to position [25, 0]
